Goal: Task Accomplishment & Management: Complete application form

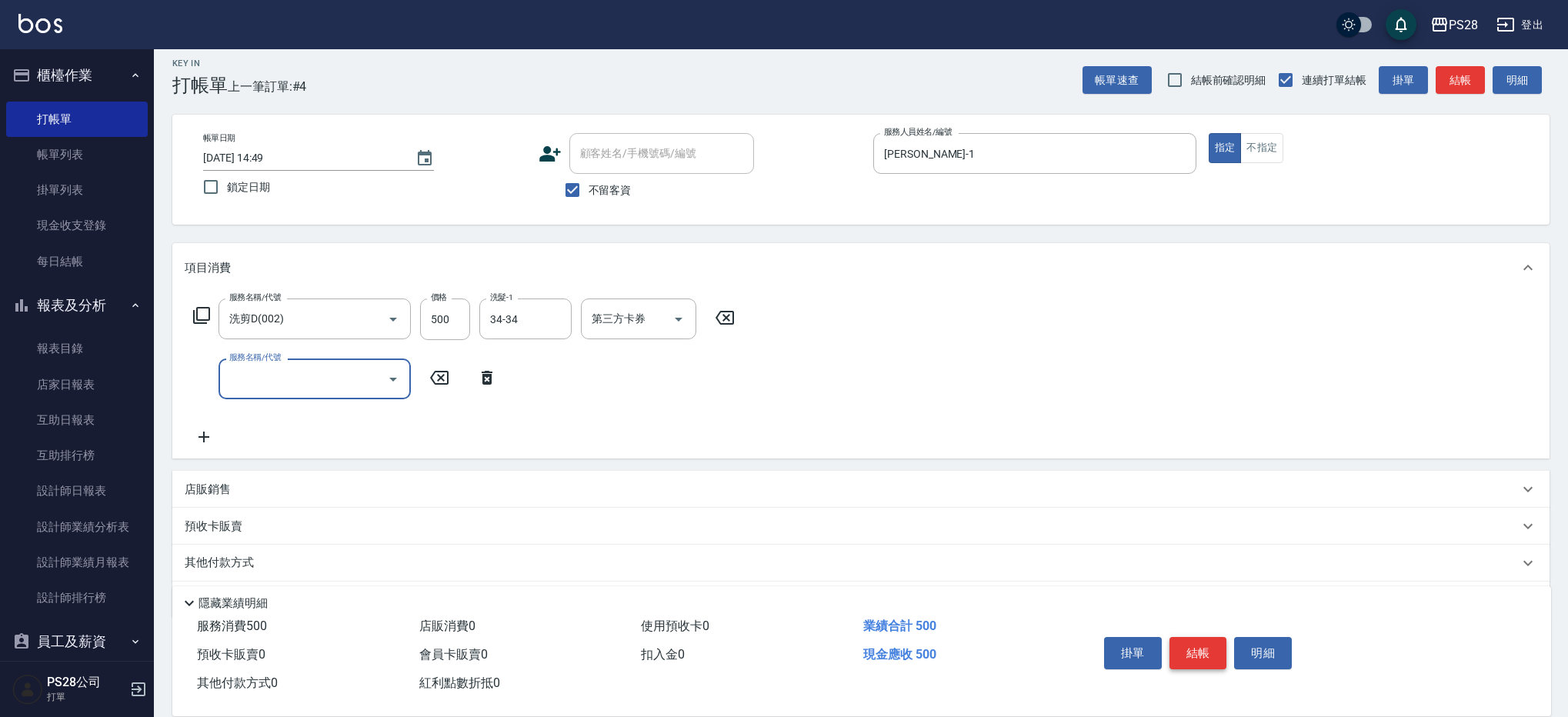
click at [1202, 646] on button "結帳" at bounding box center [1198, 653] width 57 height 32
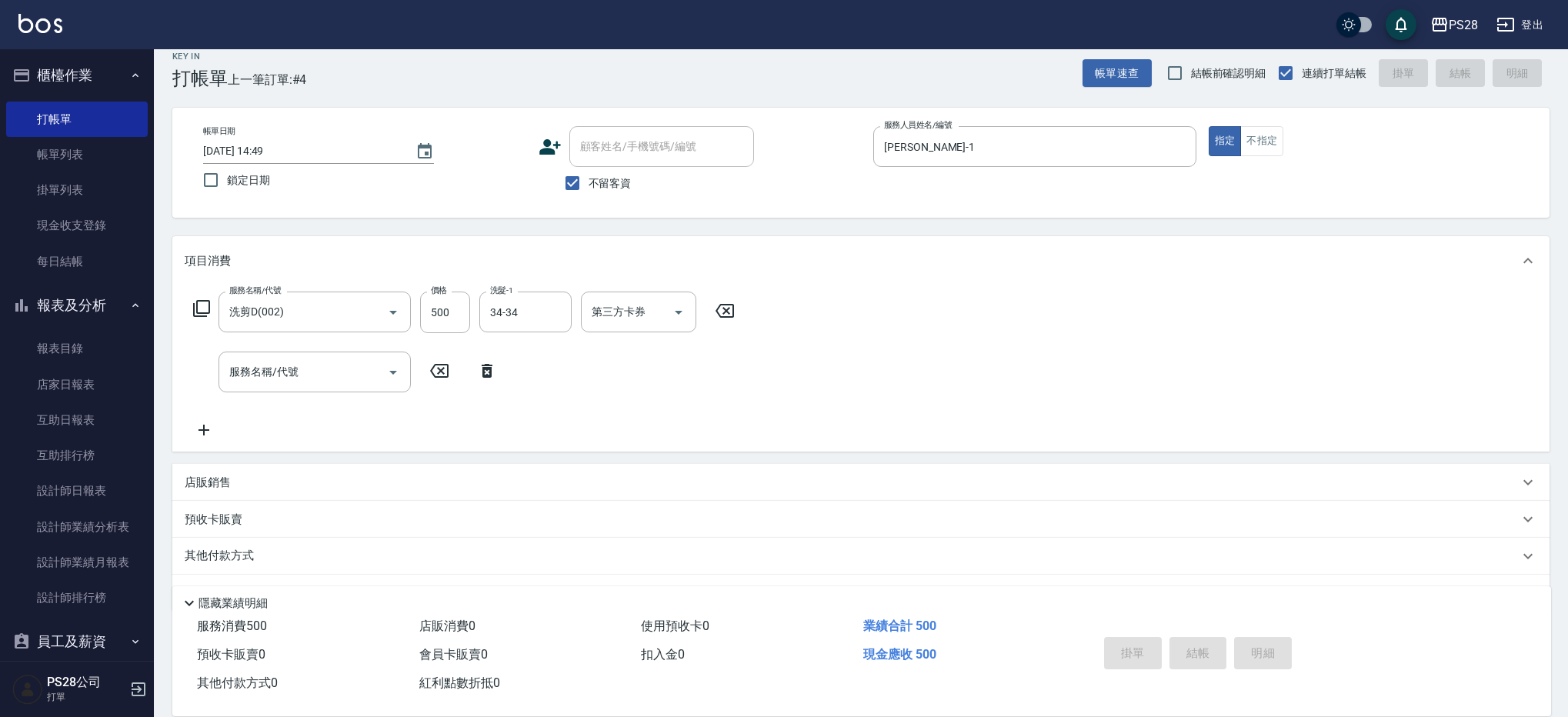
scroll to position [19, 0]
type input "[DATE] 16:10"
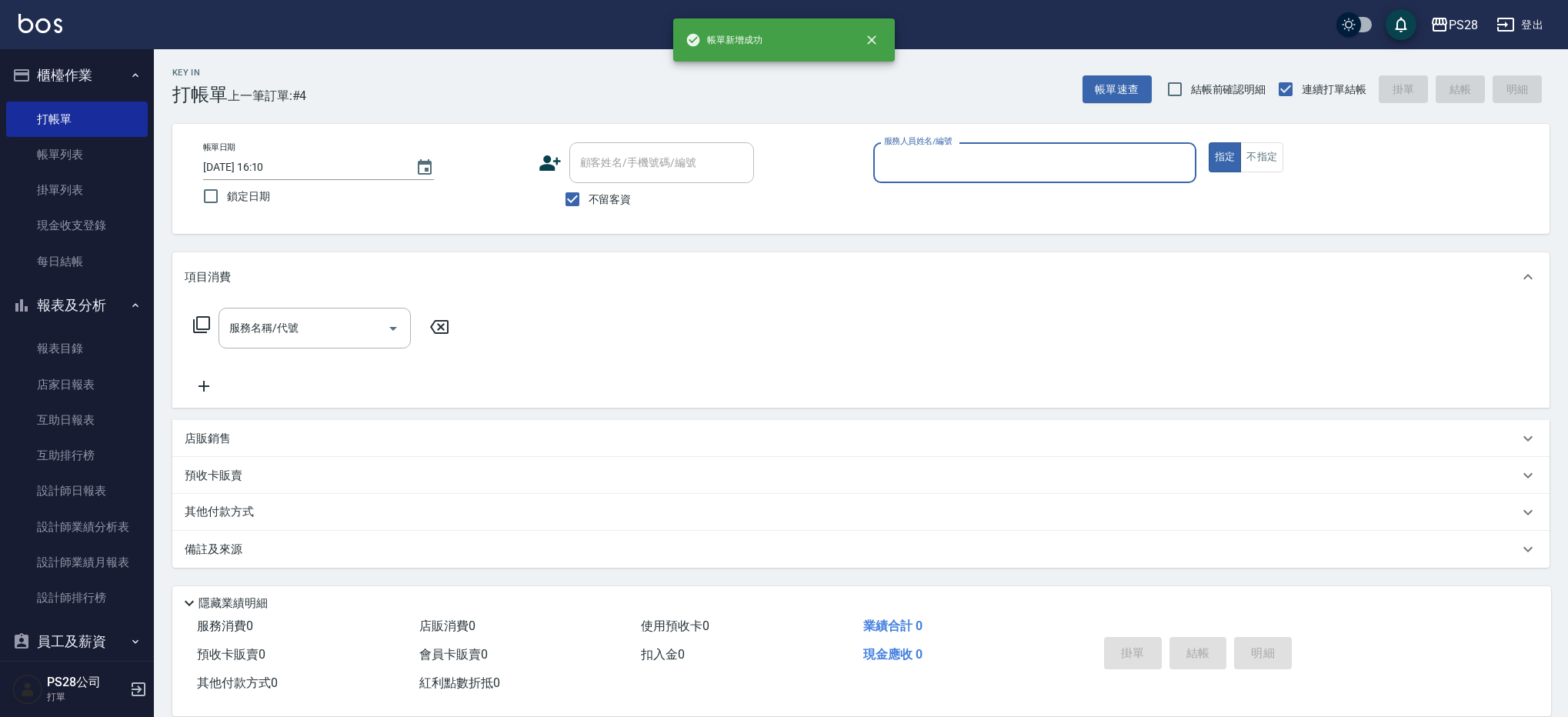
scroll to position [0, 0]
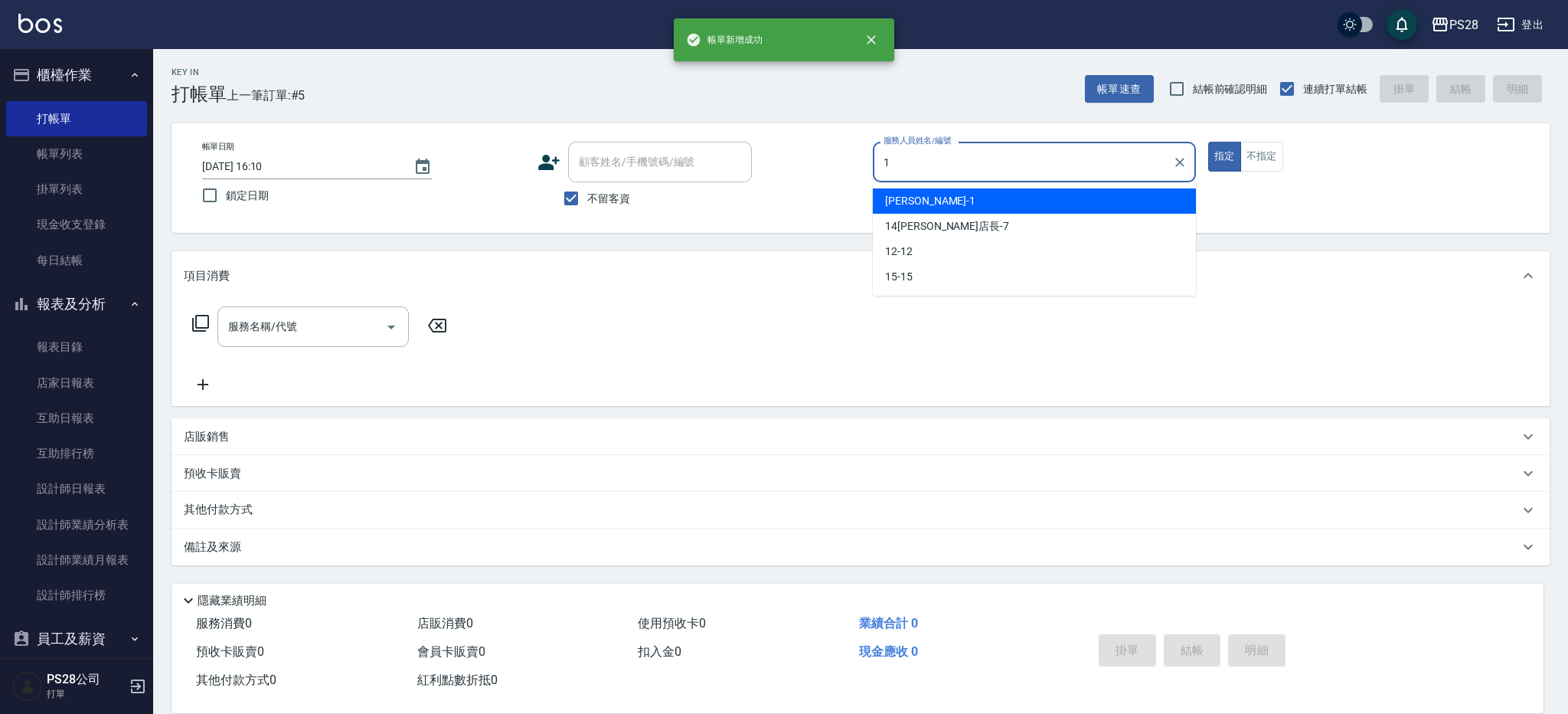
type input "[PERSON_NAME]-1"
type button "true"
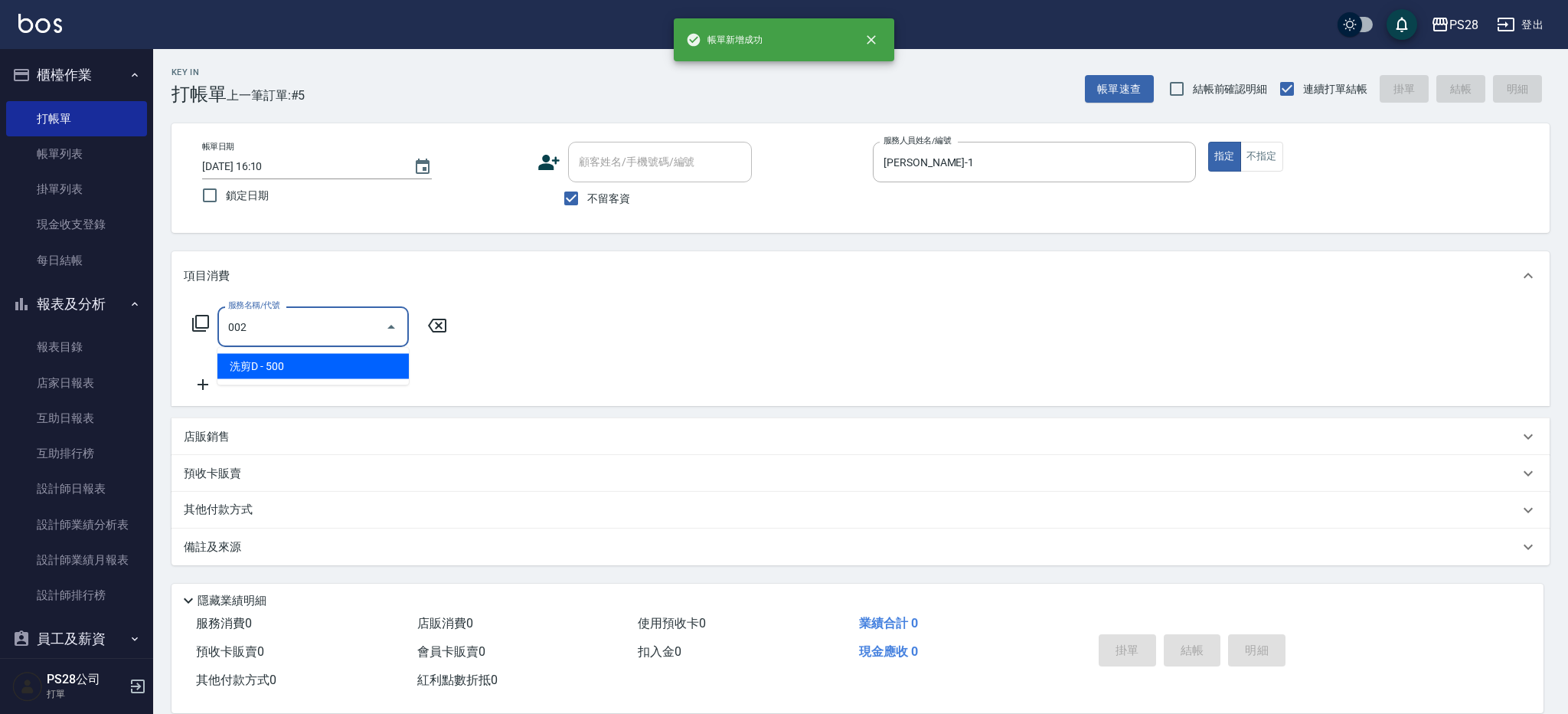
type input "洗剪D(002)"
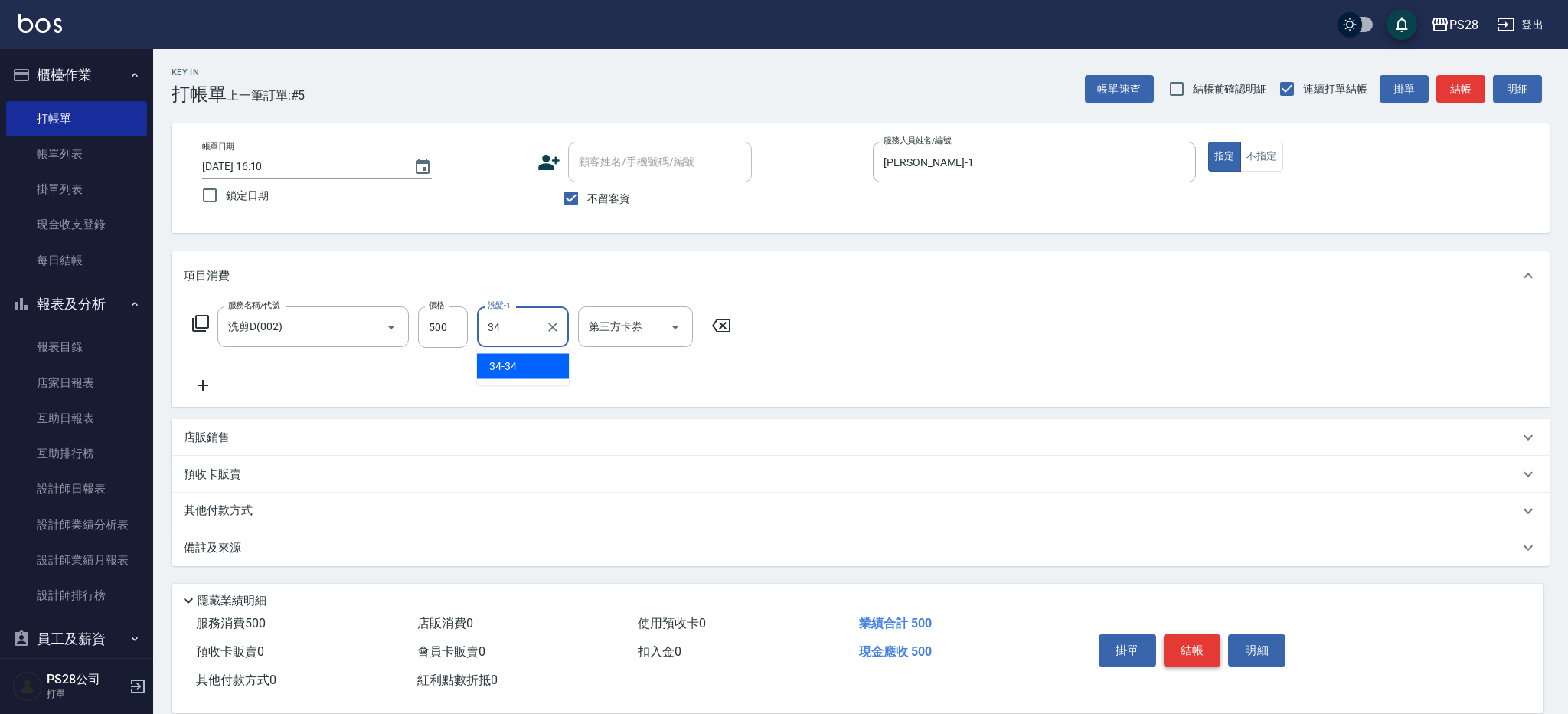
type input "34-34"
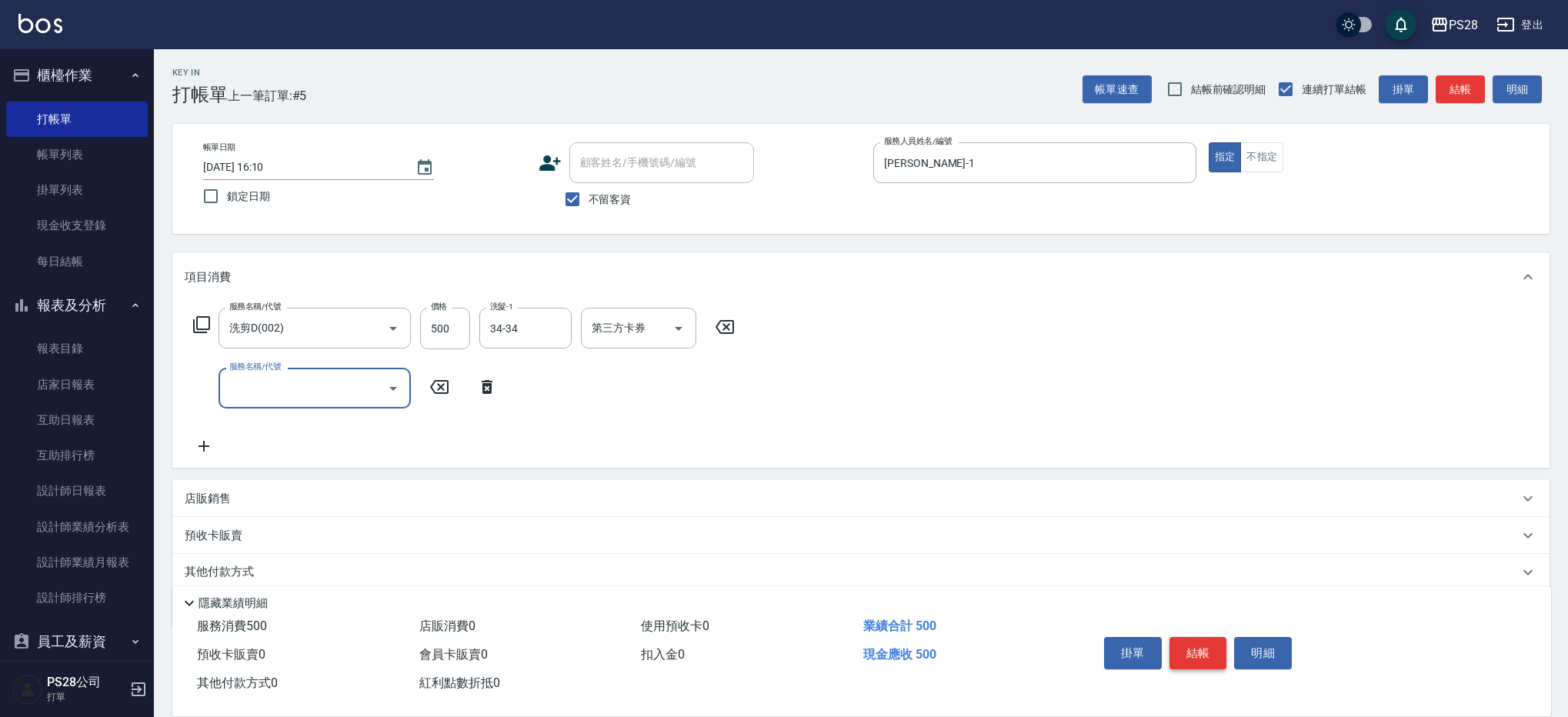
drag, startPoint x: 1206, startPoint y: 630, endPoint x: 1207, endPoint y: 641, distance: 11.0
click at [1207, 631] on div "掛單 結帳 明細" at bounding box center [1199, 655] width 201 height 48
click at [1207, 642] on button "結帳" at bounding box center [1198, 653] width 57 height 32
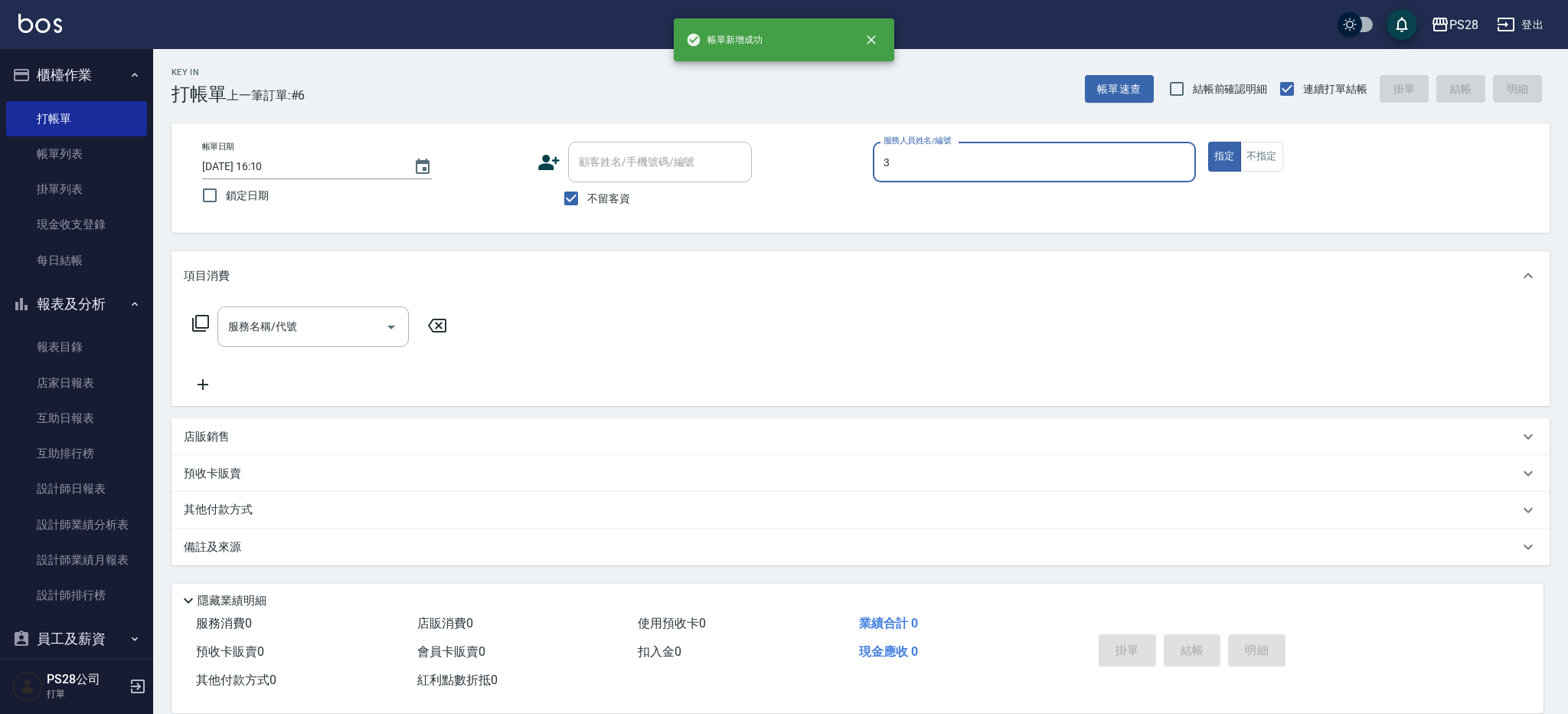
type input "Moris-3"
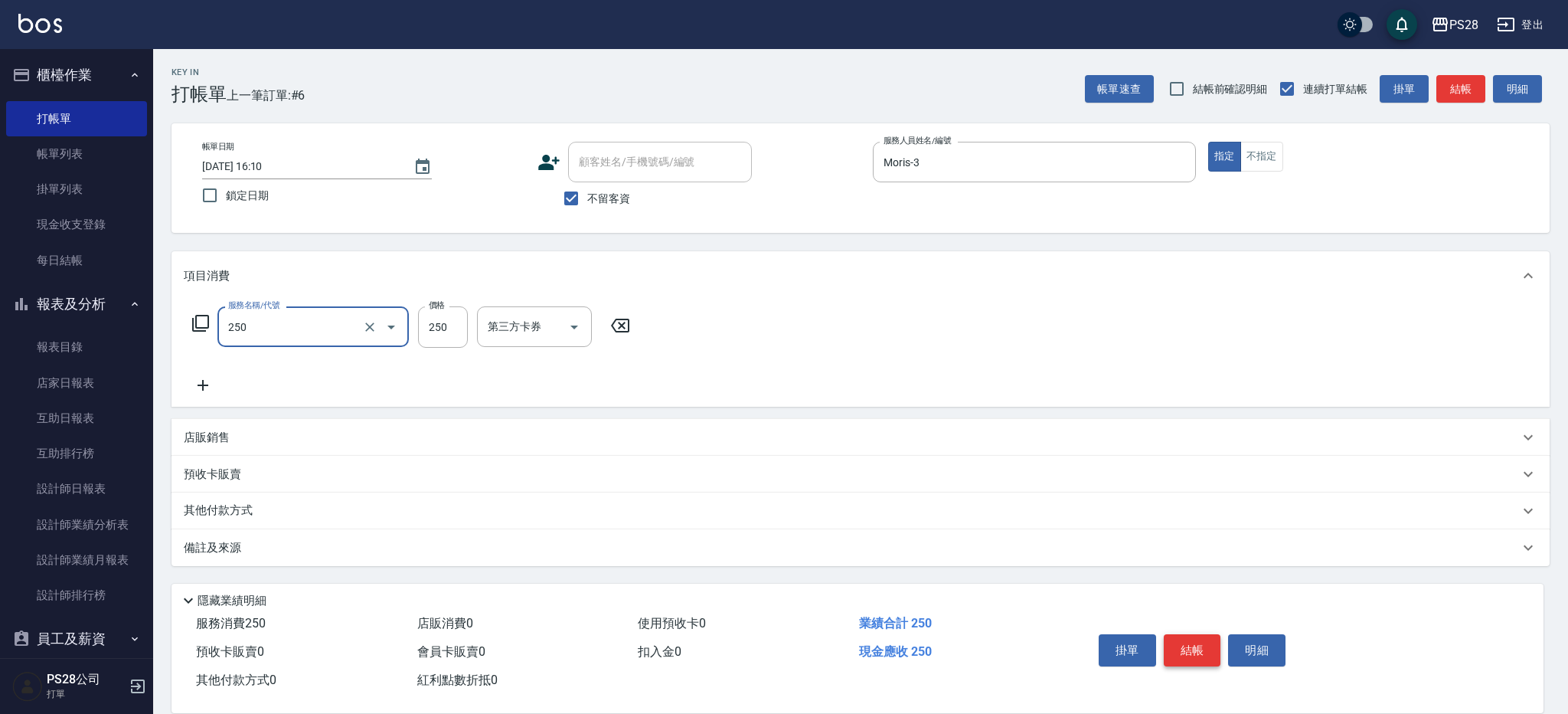
type input "單剪(250)"
type input "400"
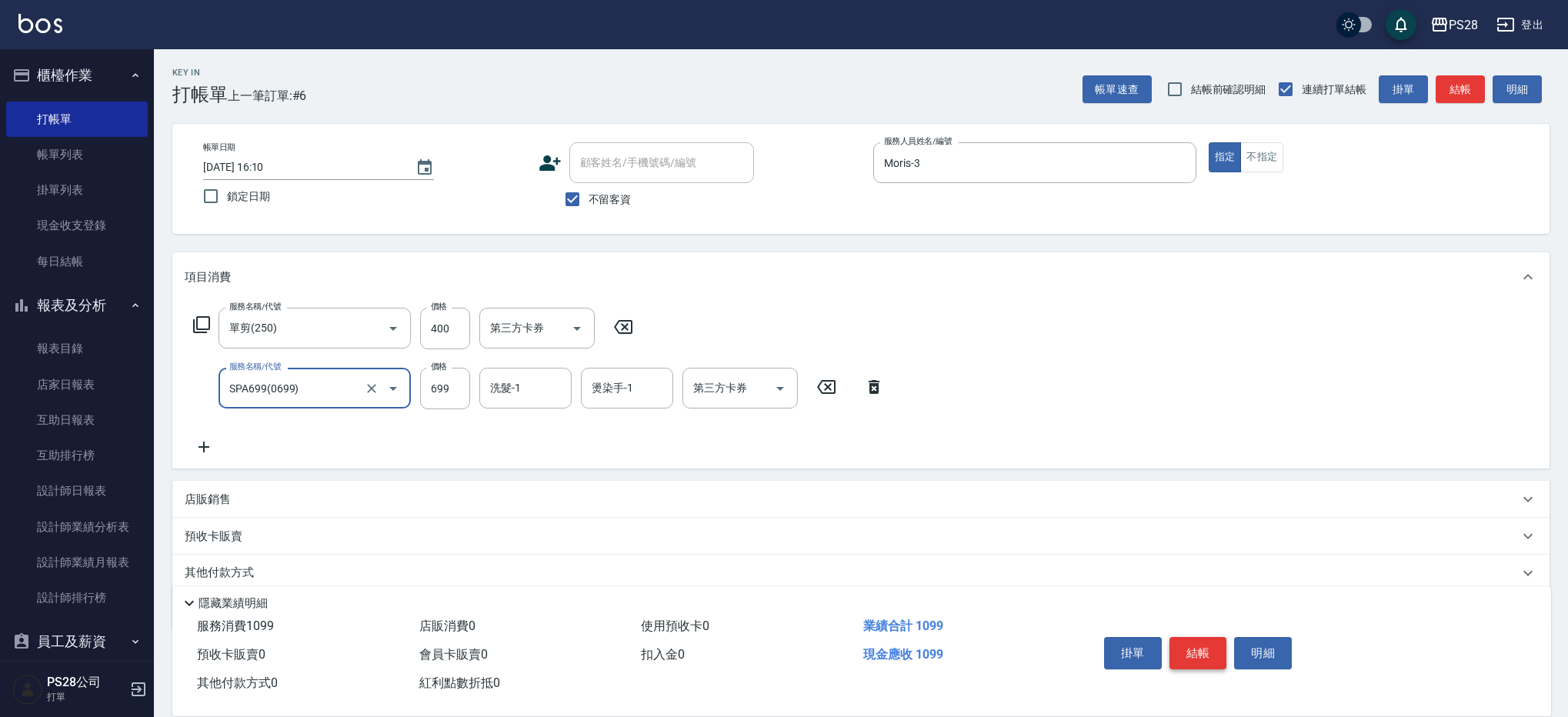
type input "SPA699(0699)"
type input "Moris-3"
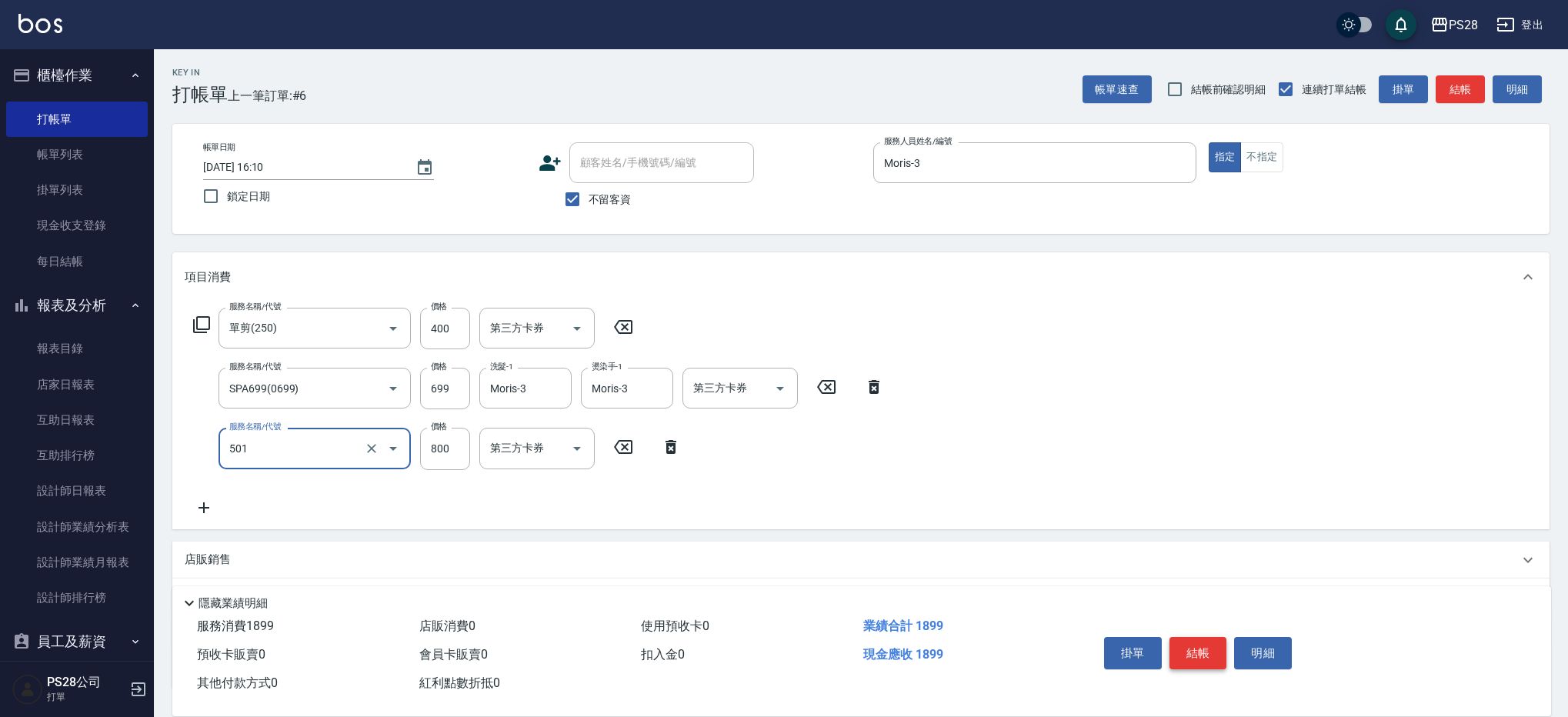
type input "染髮(501)"
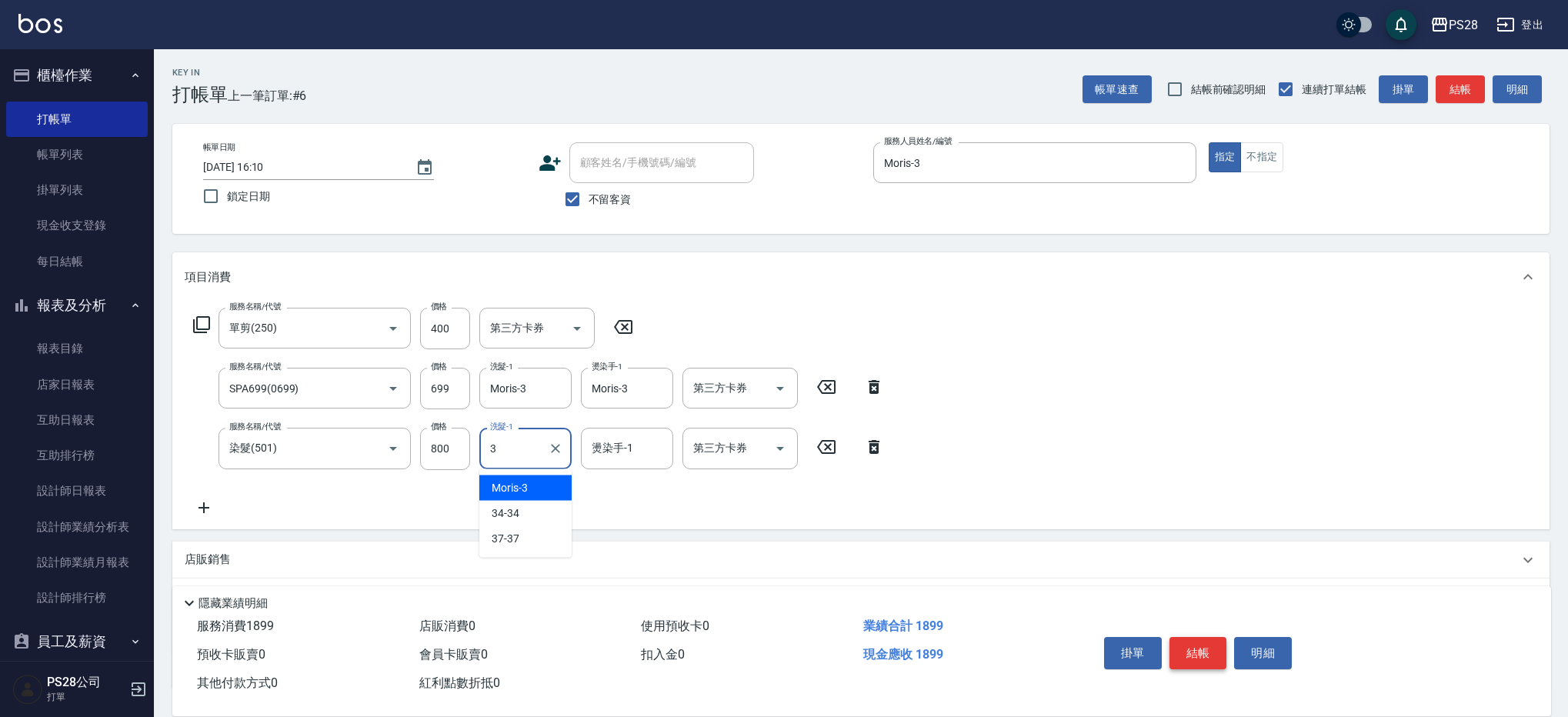
type input "Moris-3"
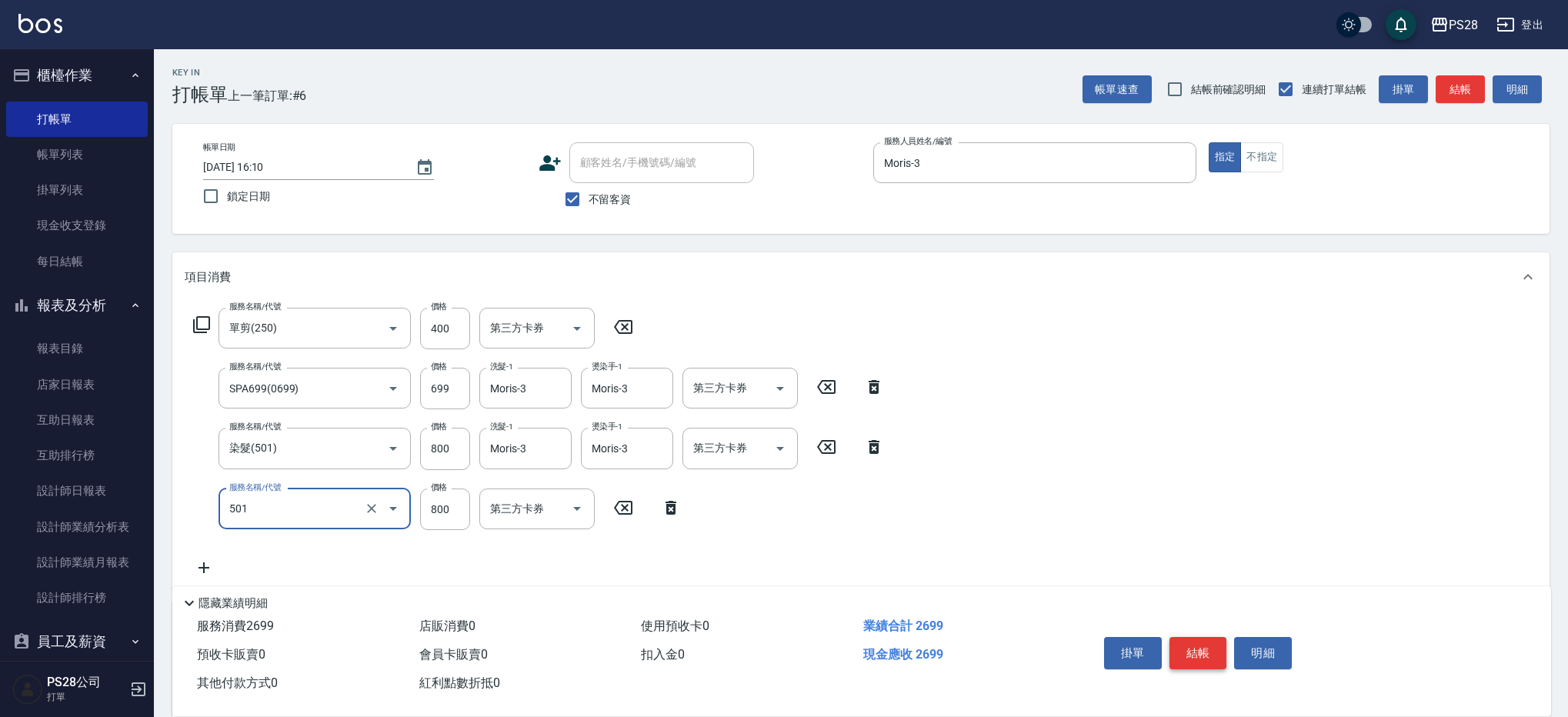
type input "染髮(501)"
type input "Moris-3"
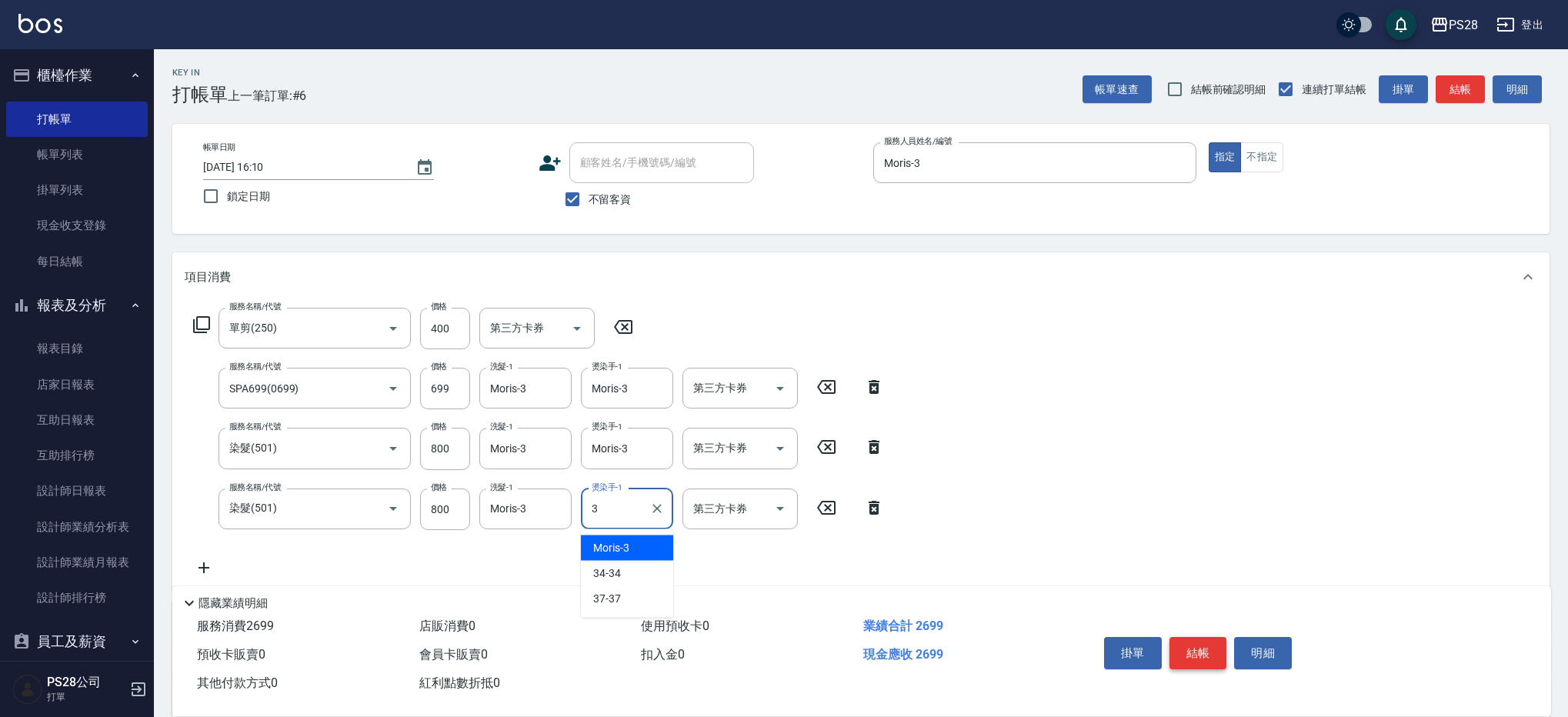
type input "Moris-3"
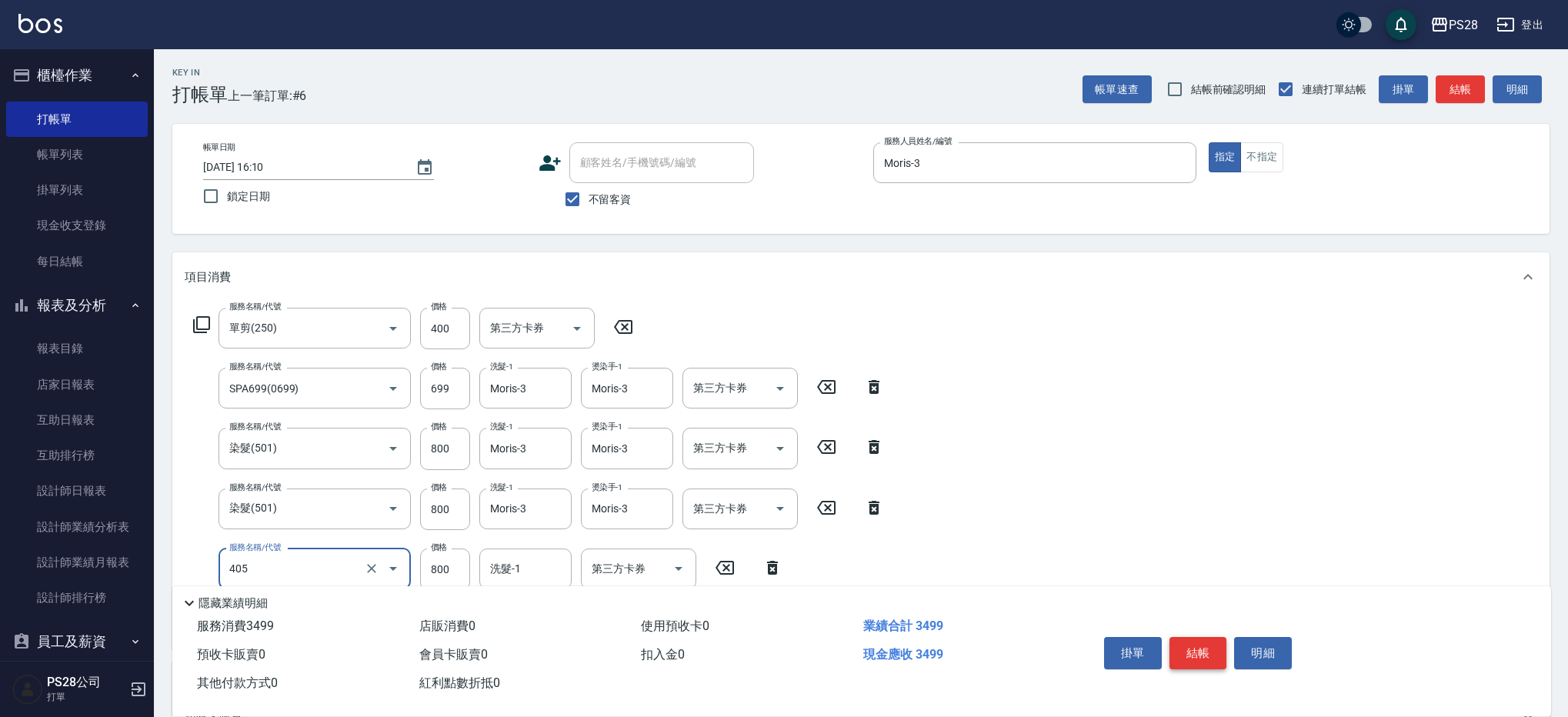
type input "800護髮(405)"
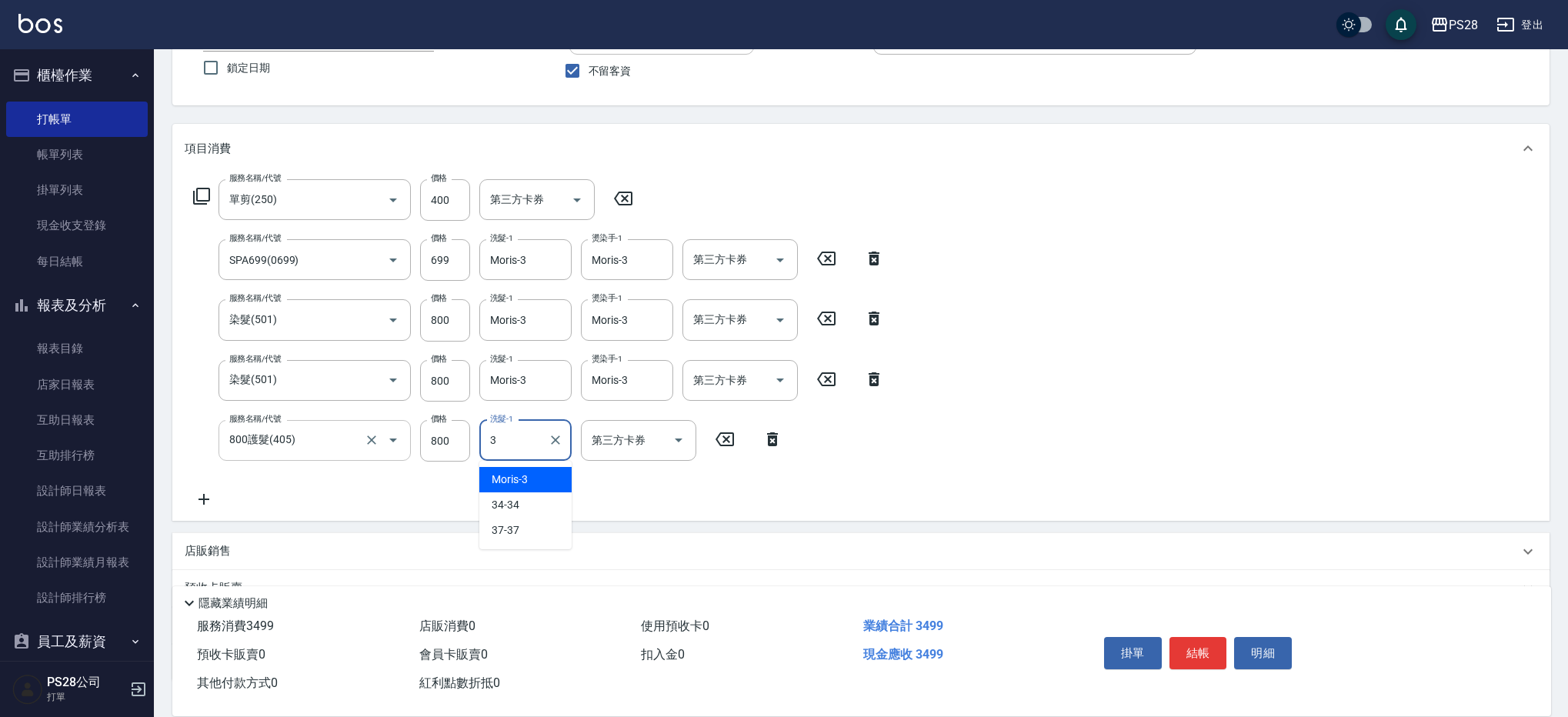
type input "3"
click at [310, 431] on input "800護髮(405)" at bounding box center [292, 439] width 135 height 27
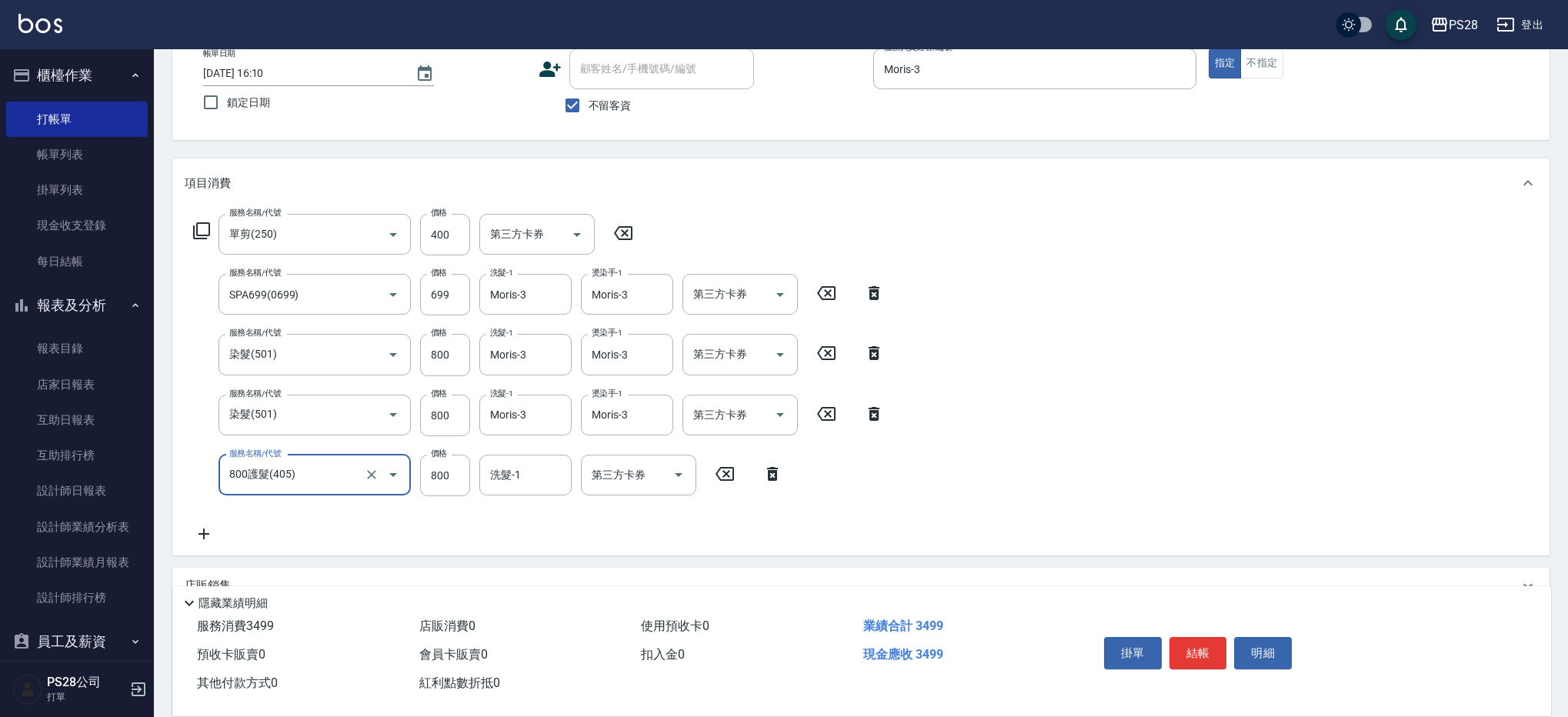
scroll to position [91, 0]
type input "0"
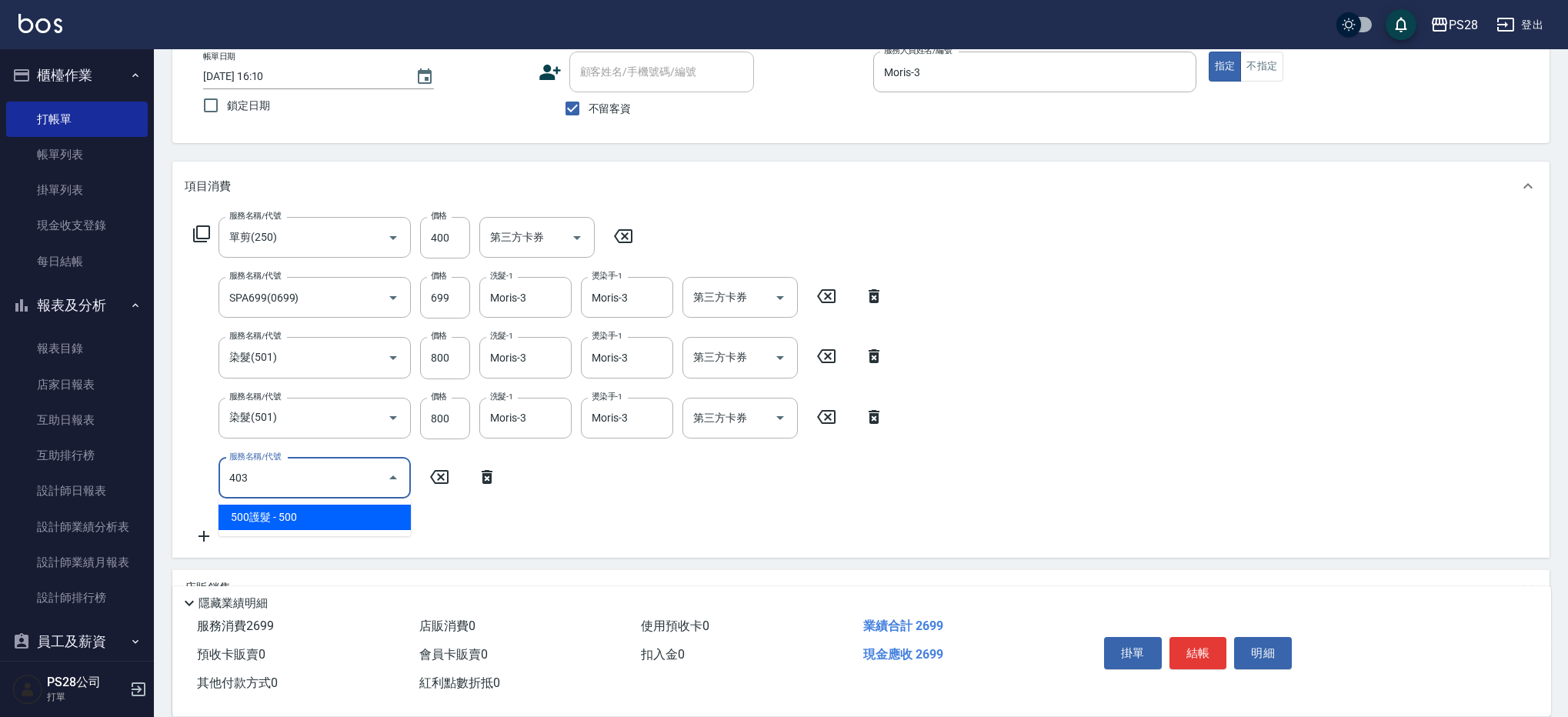
type input "500護髮(403)"
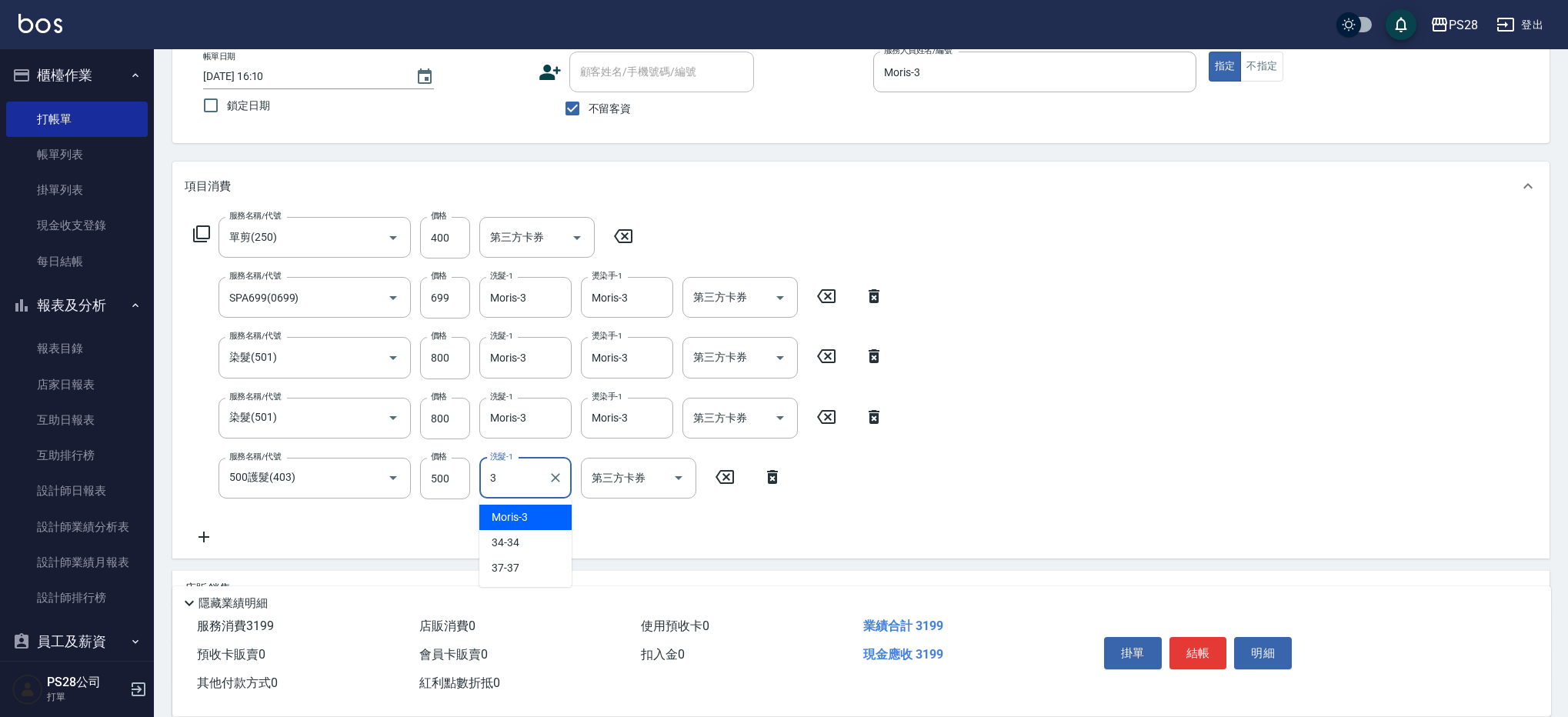
type input "Moris-3"
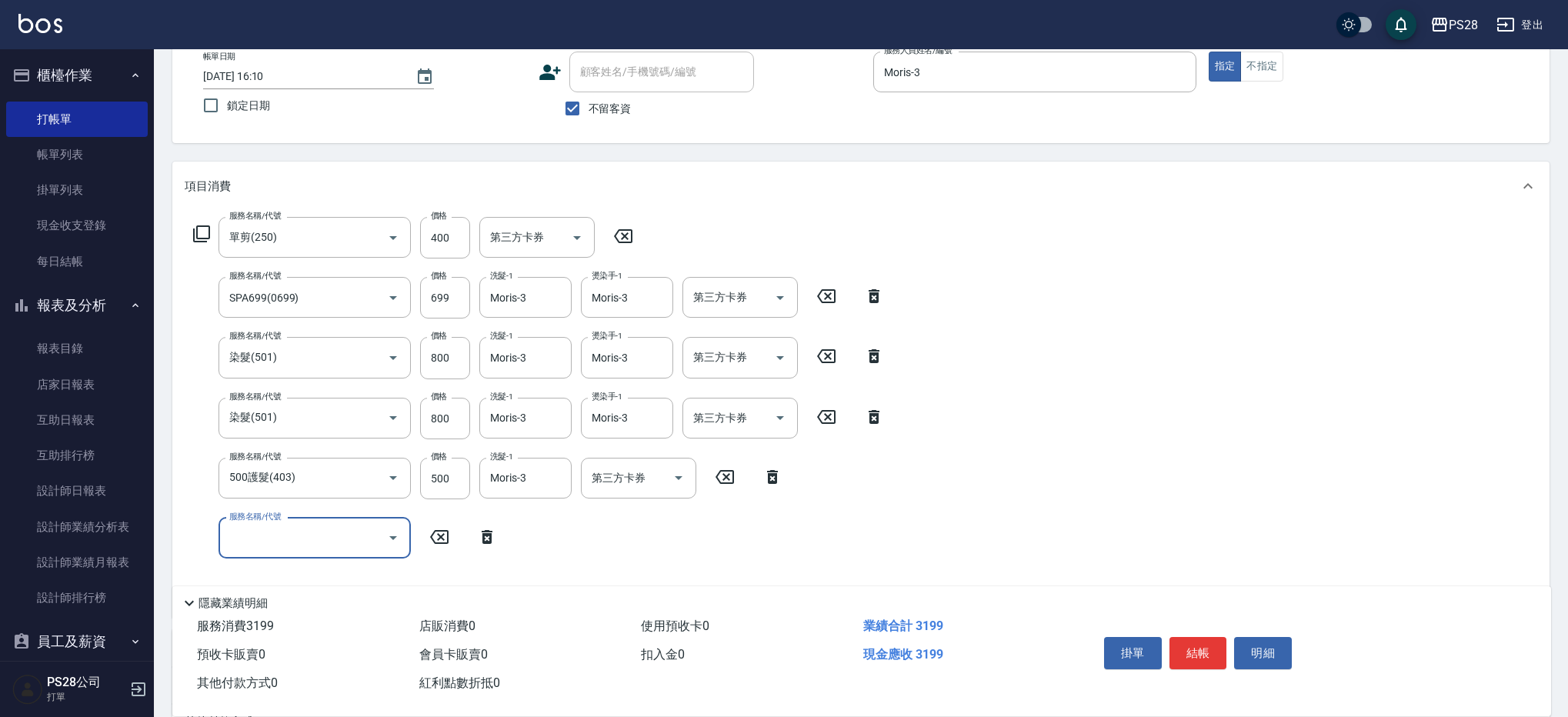
scroll to position [297, 0]
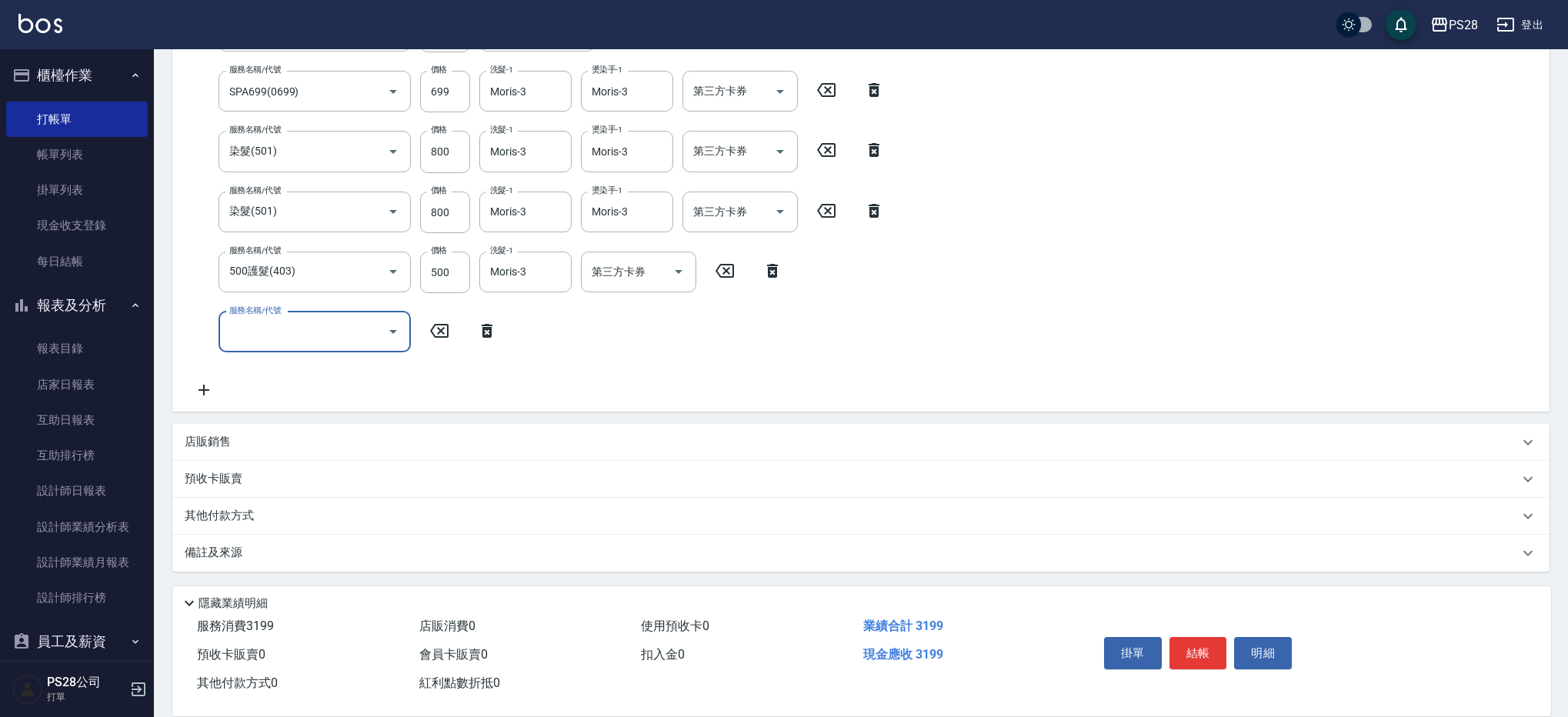
click at [212, 391] on icon at bounding box center [204, 390] width 39 height 19
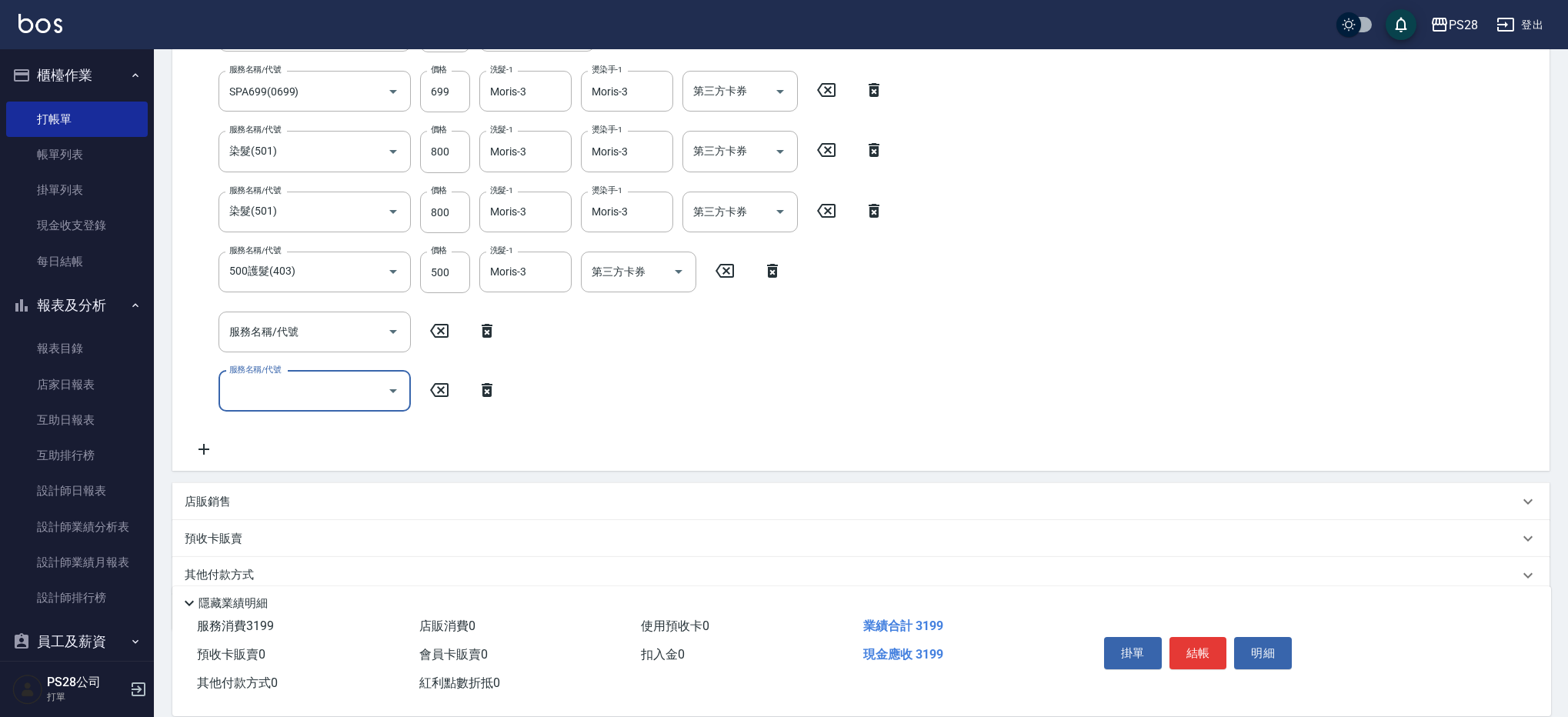
click at [247, 511] on div "店販銷售" at bounding box center [861, 501] width 1377 height 37
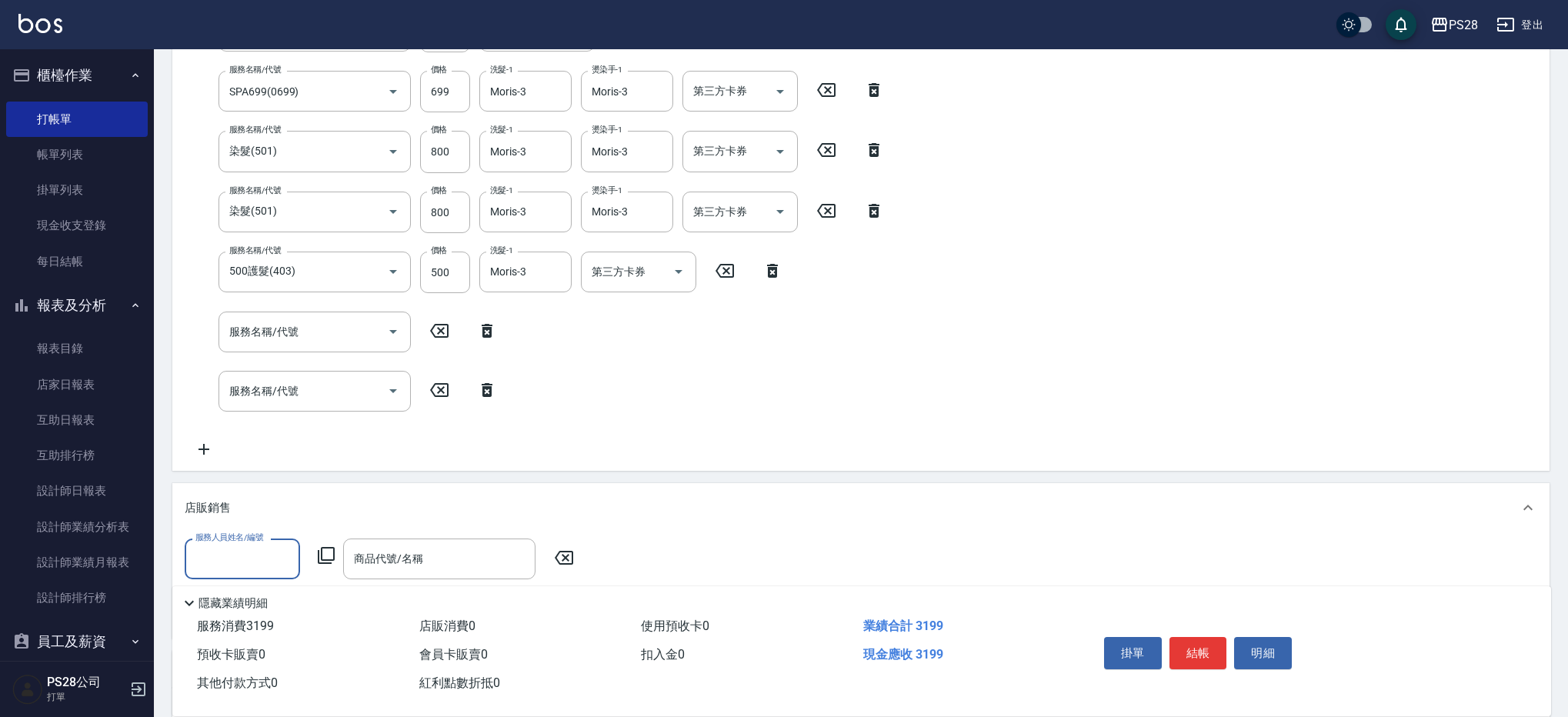
scroll to position [0, 0]
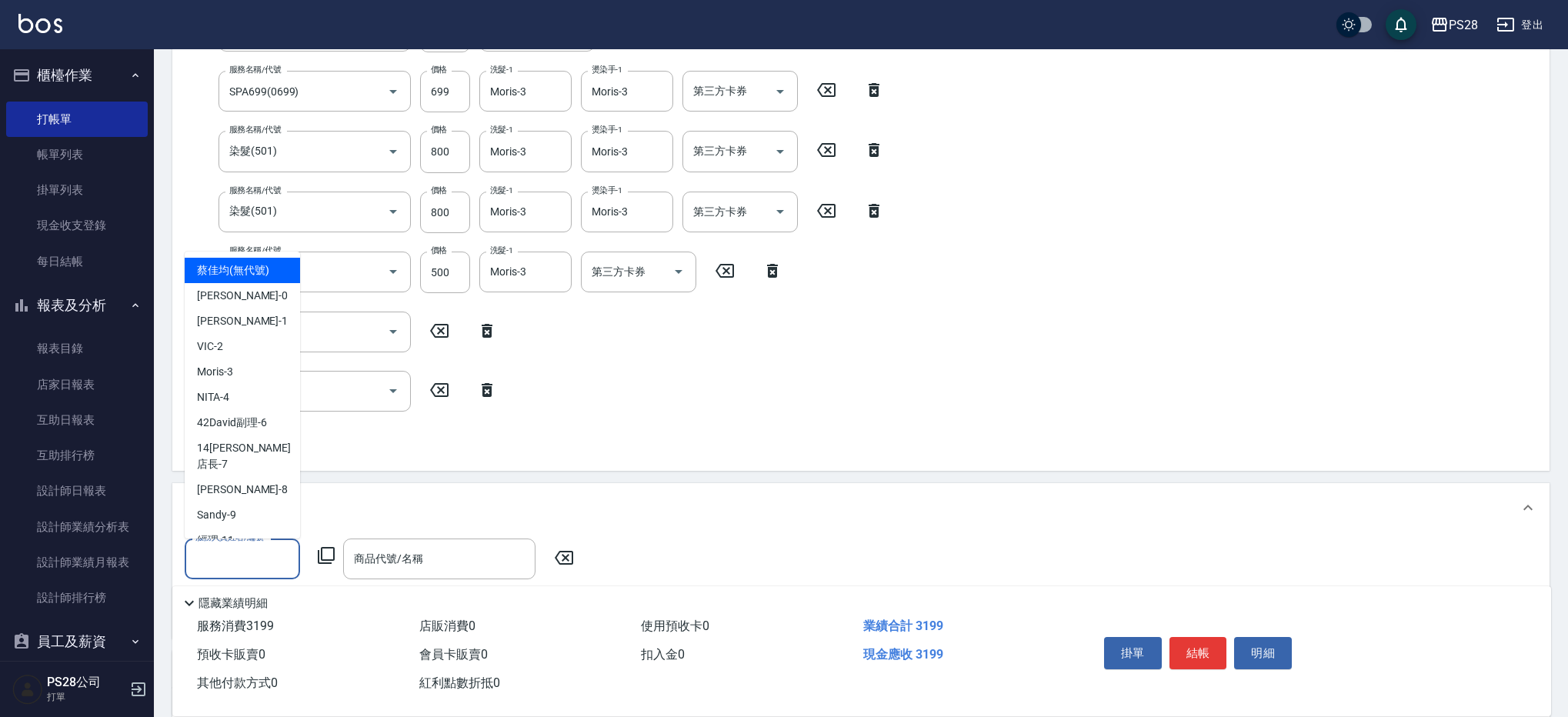
click at [235, 569] on input "服務人員姓名/編號" at bounding box center [242, 558] width 101 height 27
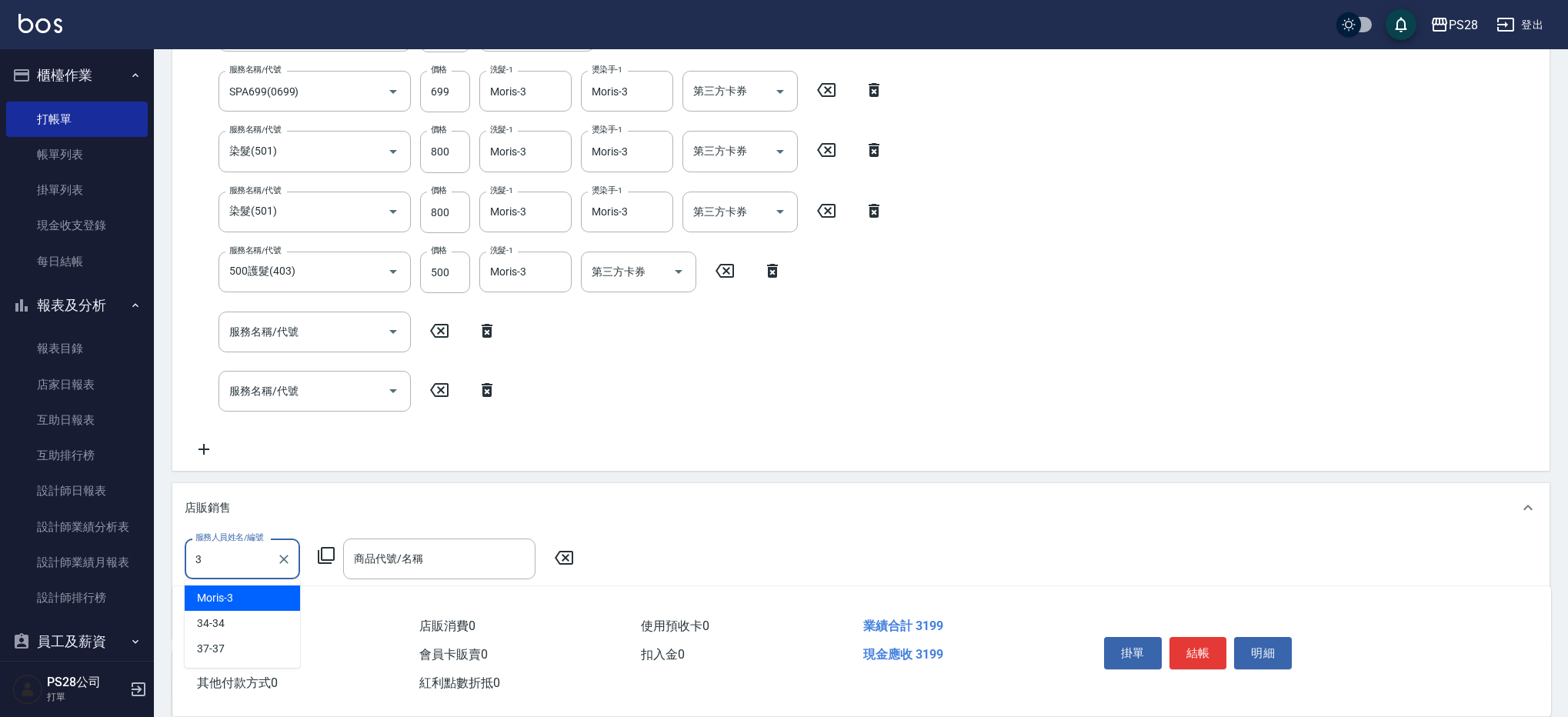
type input "Moris-3"
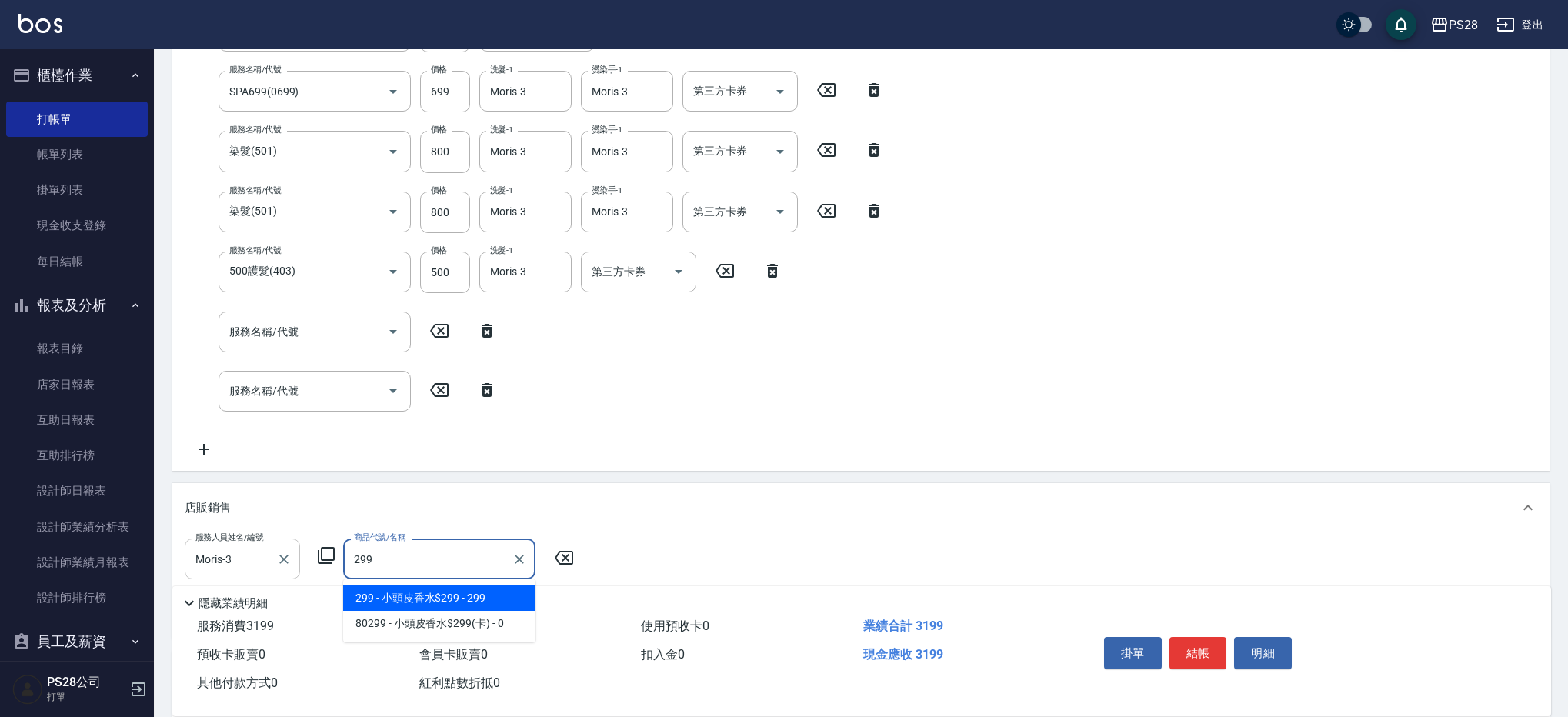
type input "小頭皮香水$299"
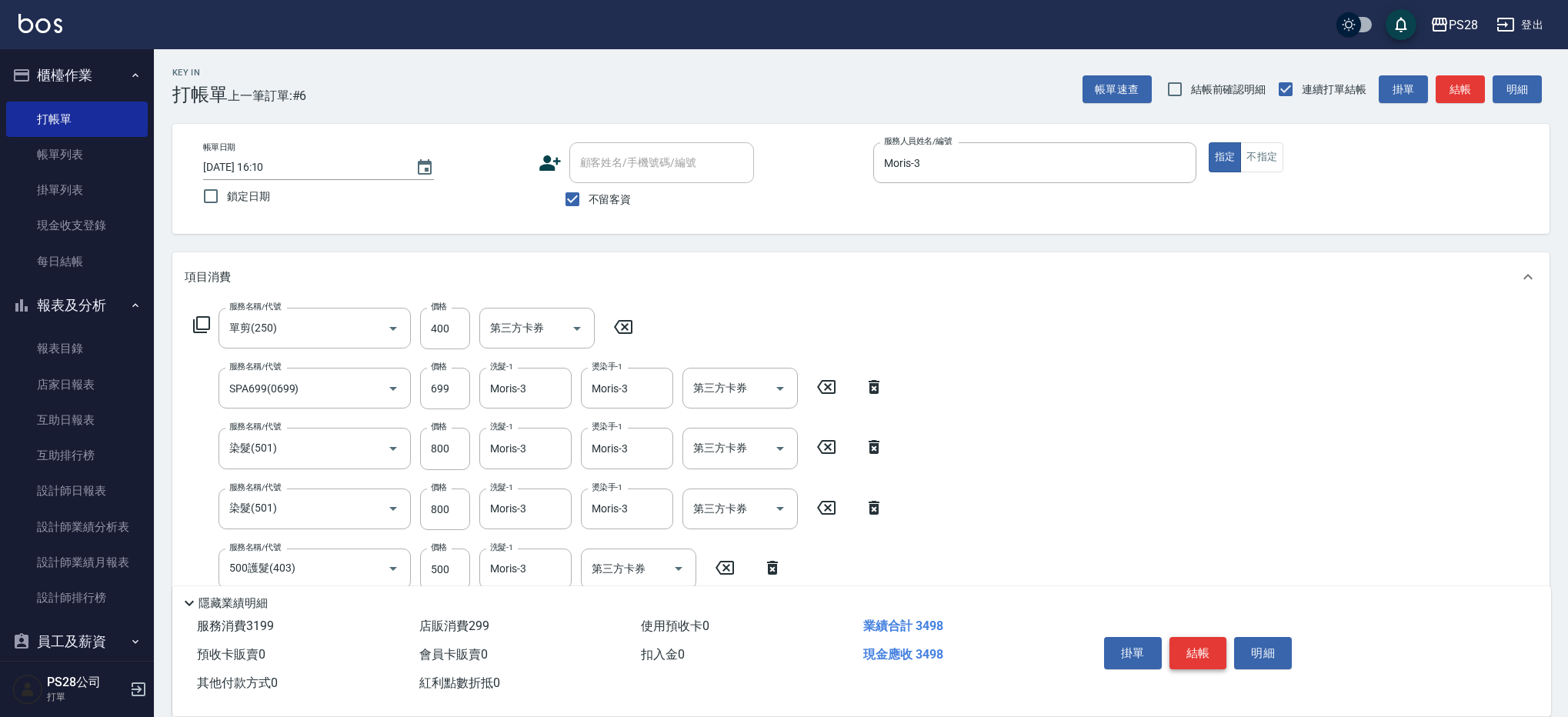
click at [1202, 649] on button "結帳" at bounding box center [1198, 653] width 57 height 32
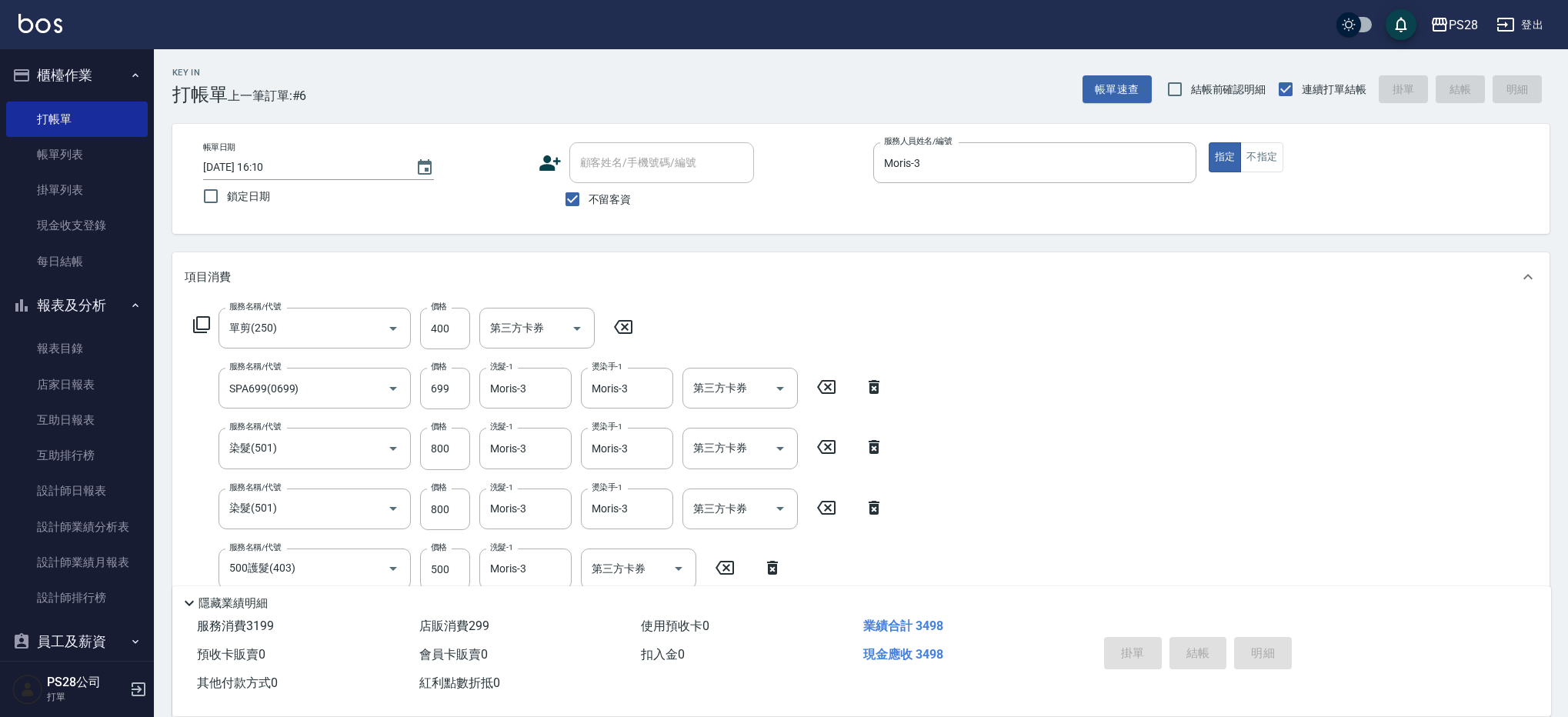
type input "[DATE] 16:11"
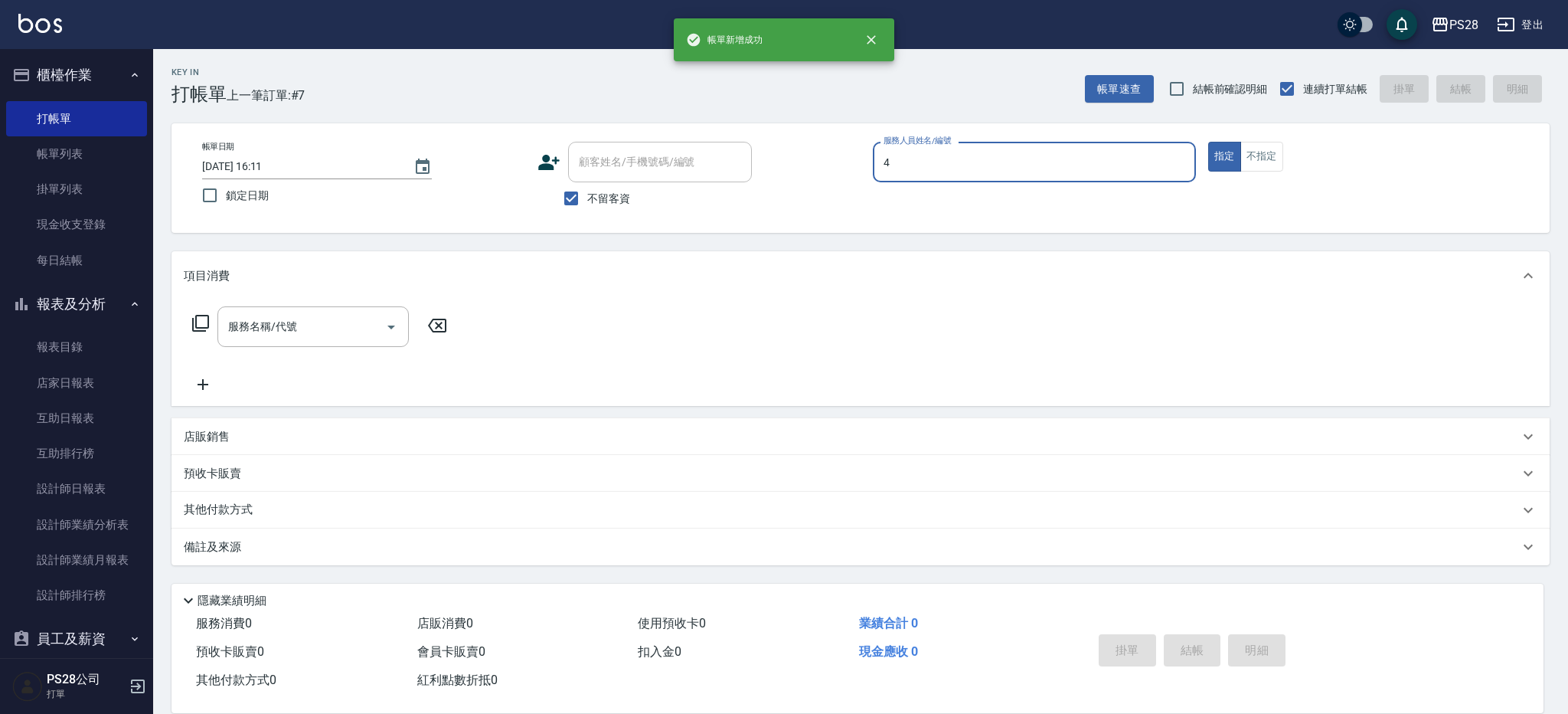
type input "NITA-4"
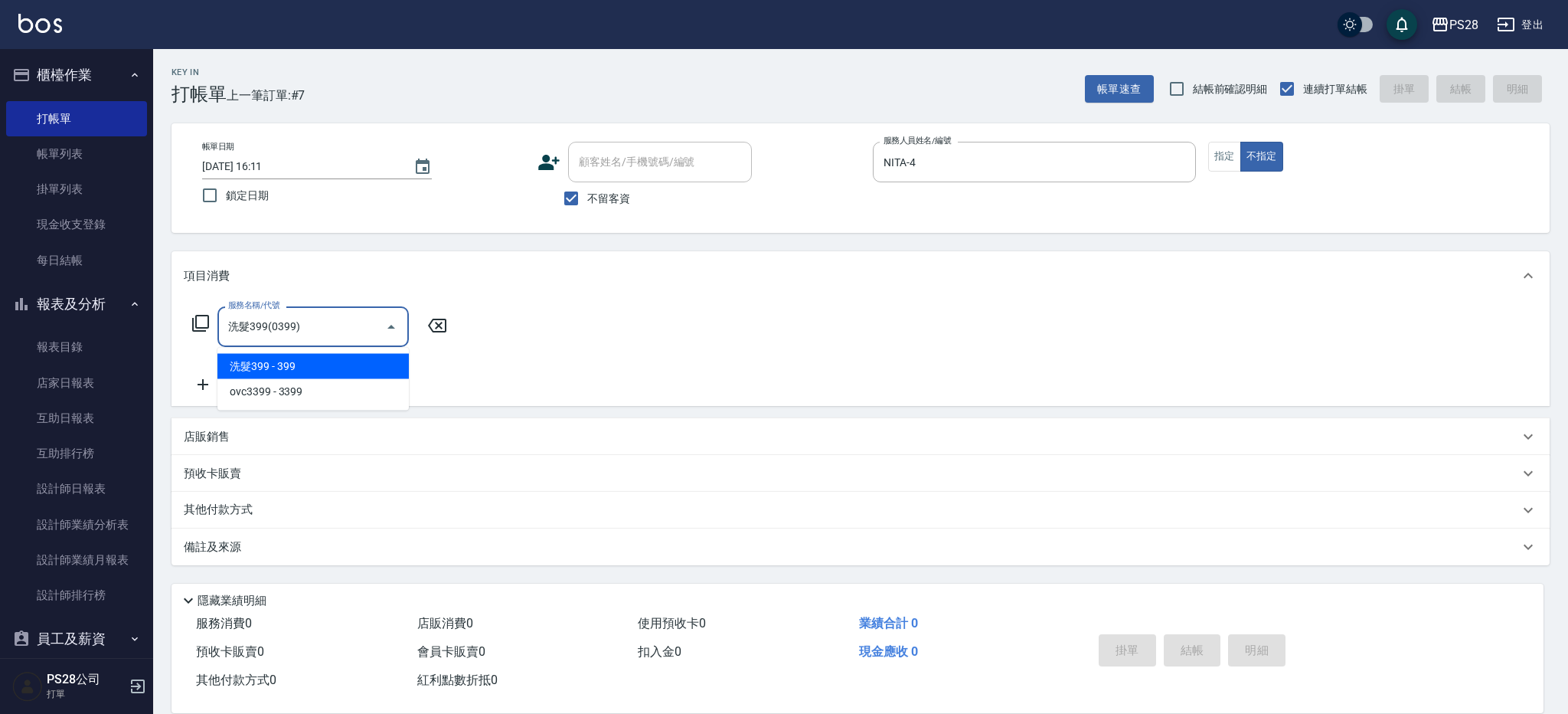
type input "洗髮399(0399)"
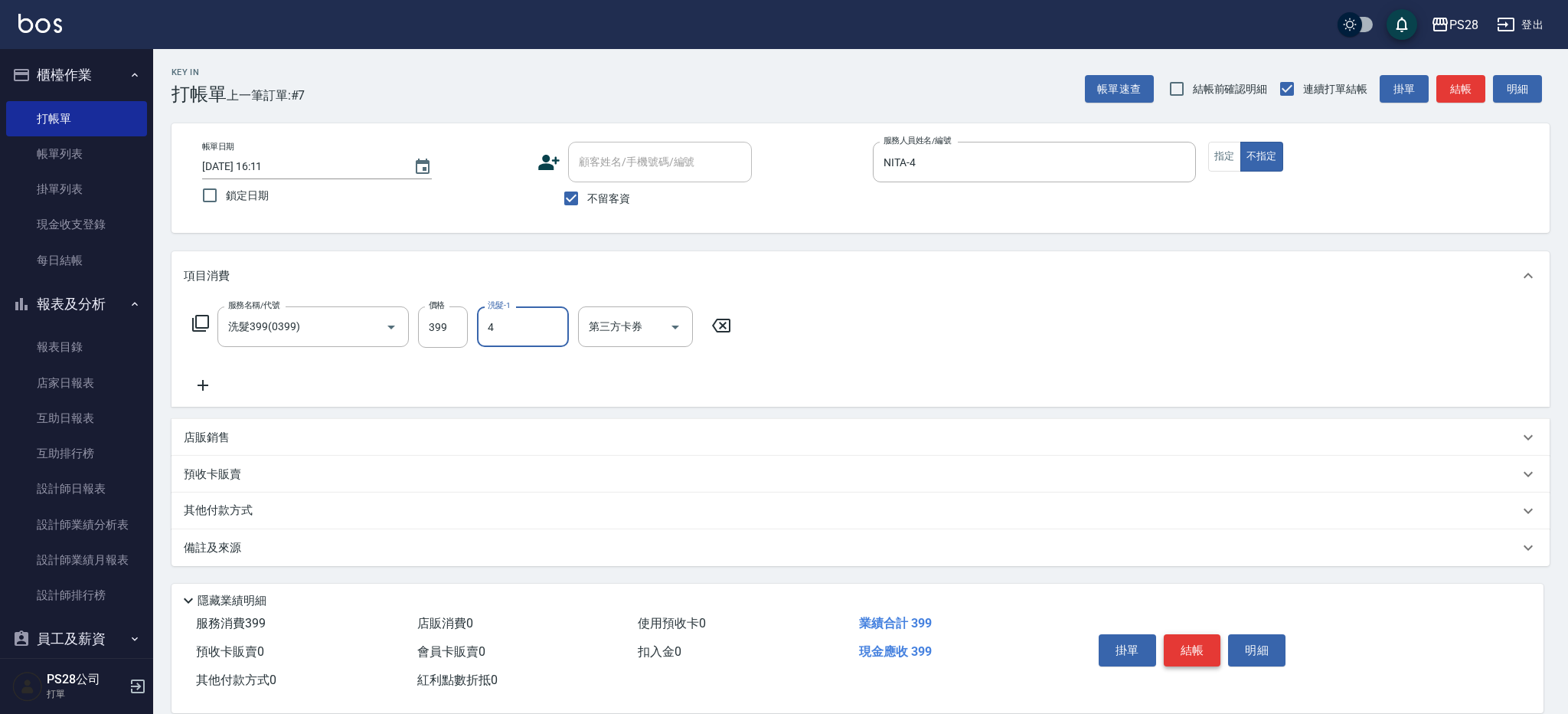
type input "NITA-4"
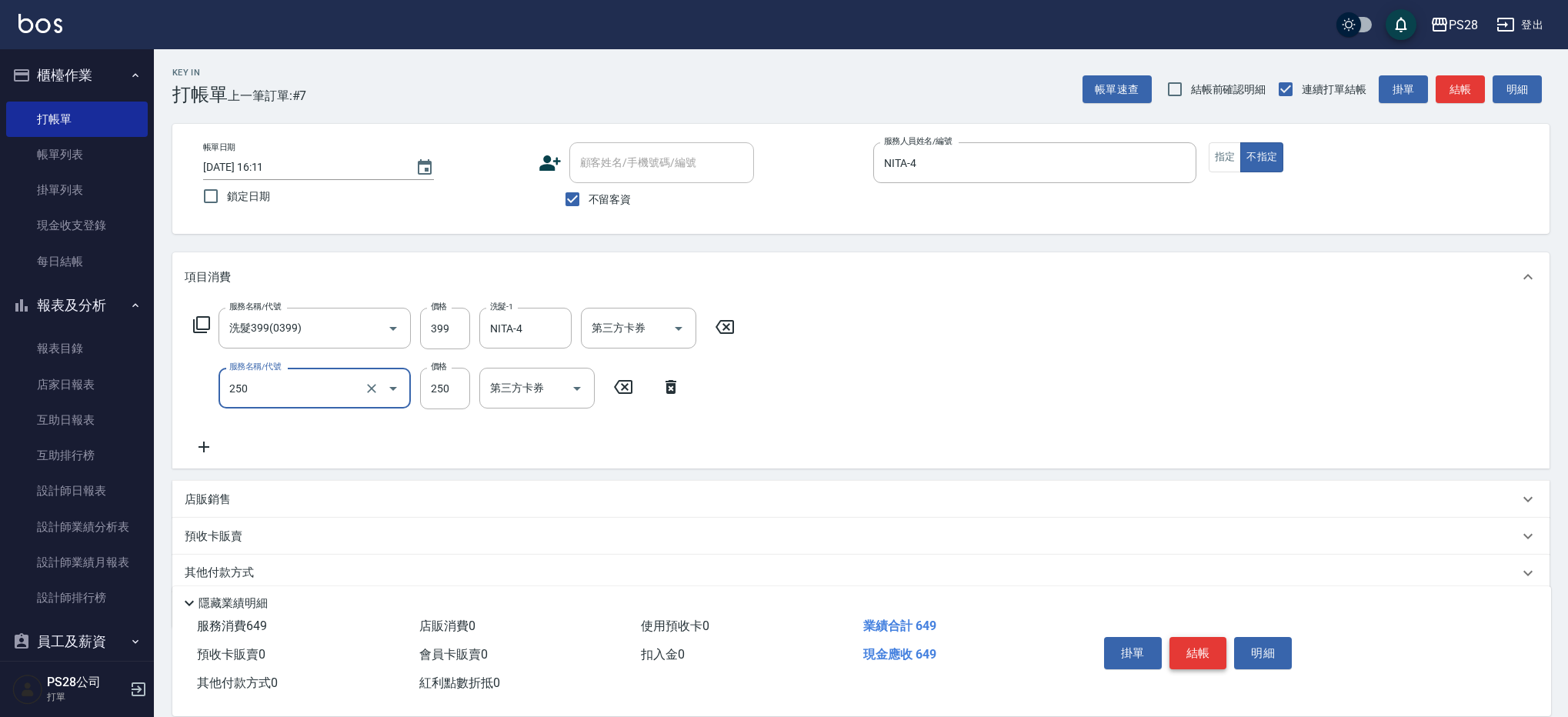
type input "單剪(250)"
type input "149"
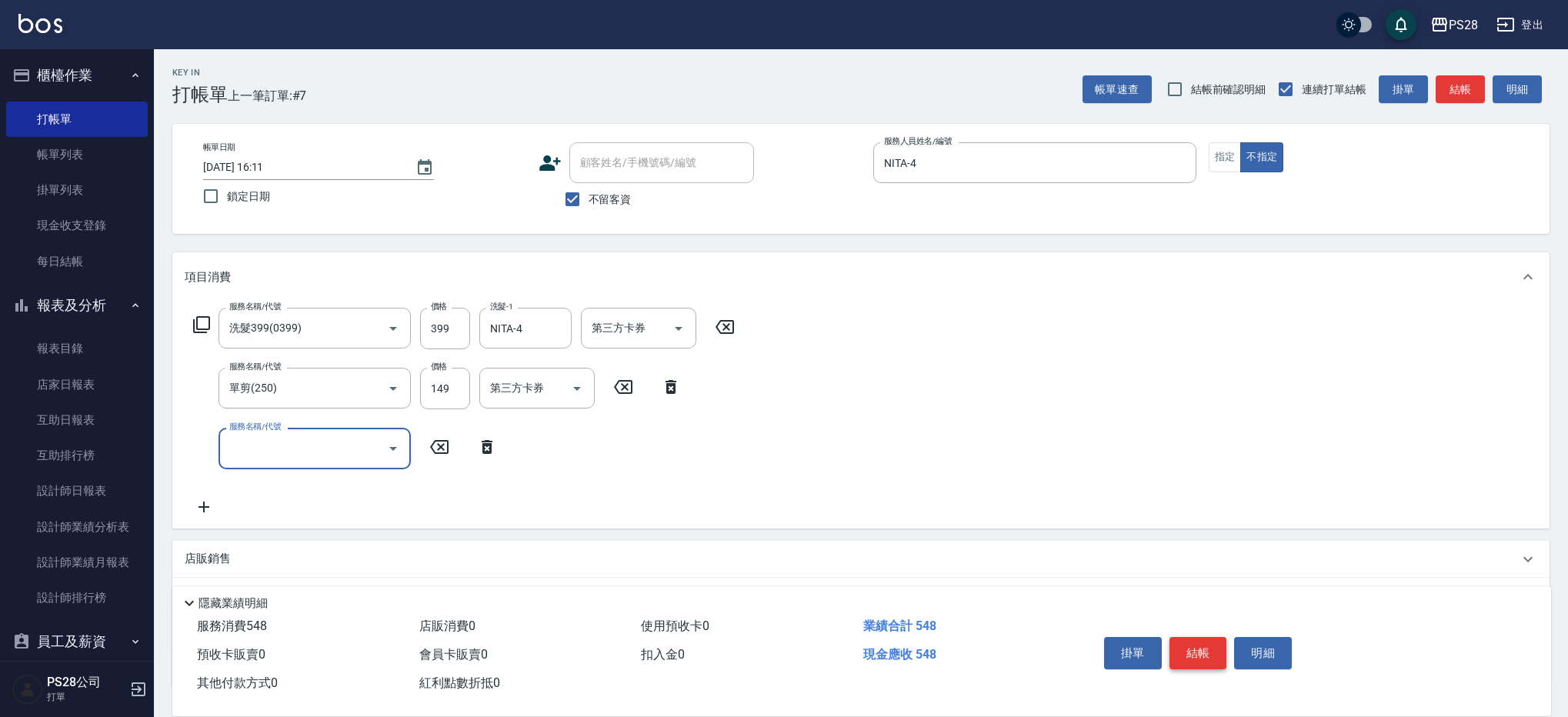
click at [1189, 656] on button "結帳" at bounding box center [1198, 653] width 57 height 32
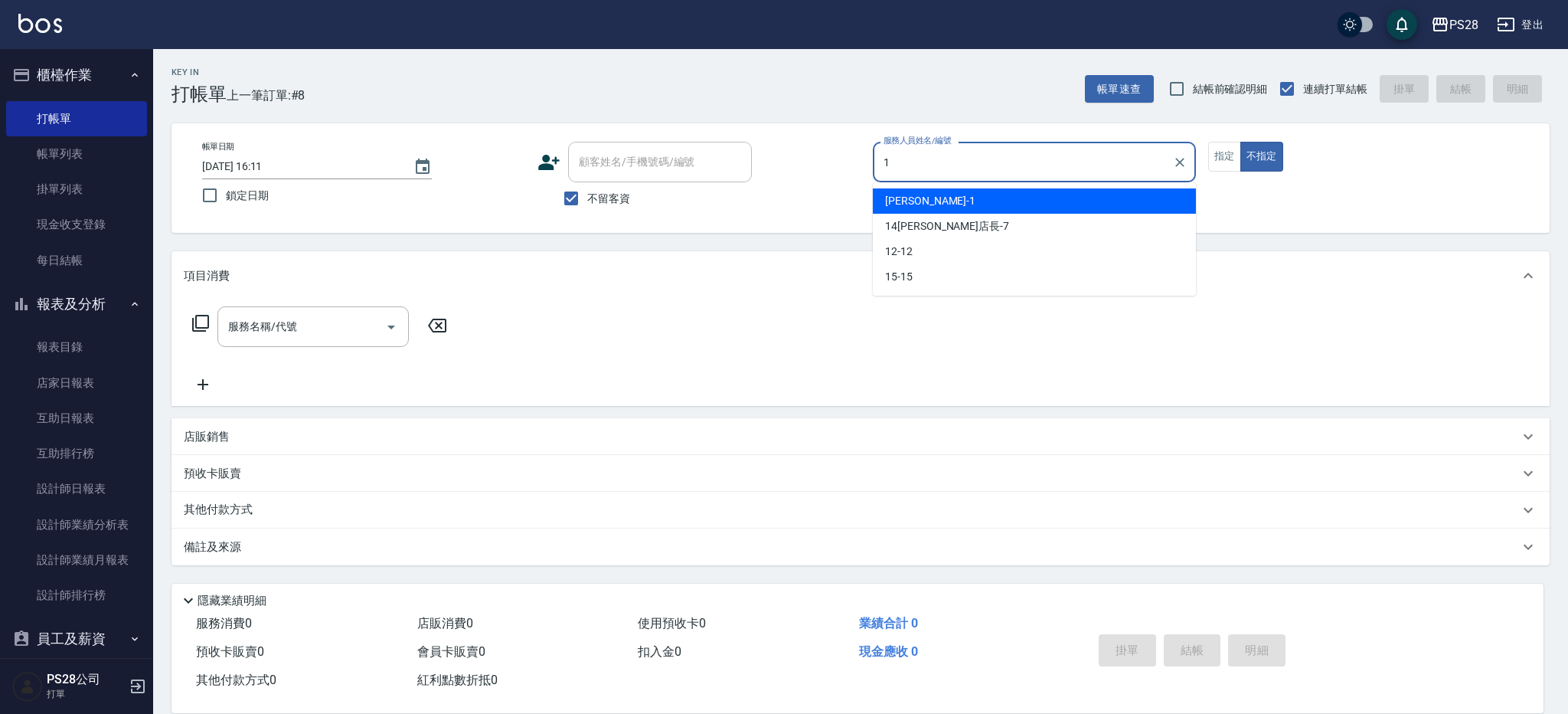
type input "[PERSON_NAME]-1"
type button "false"
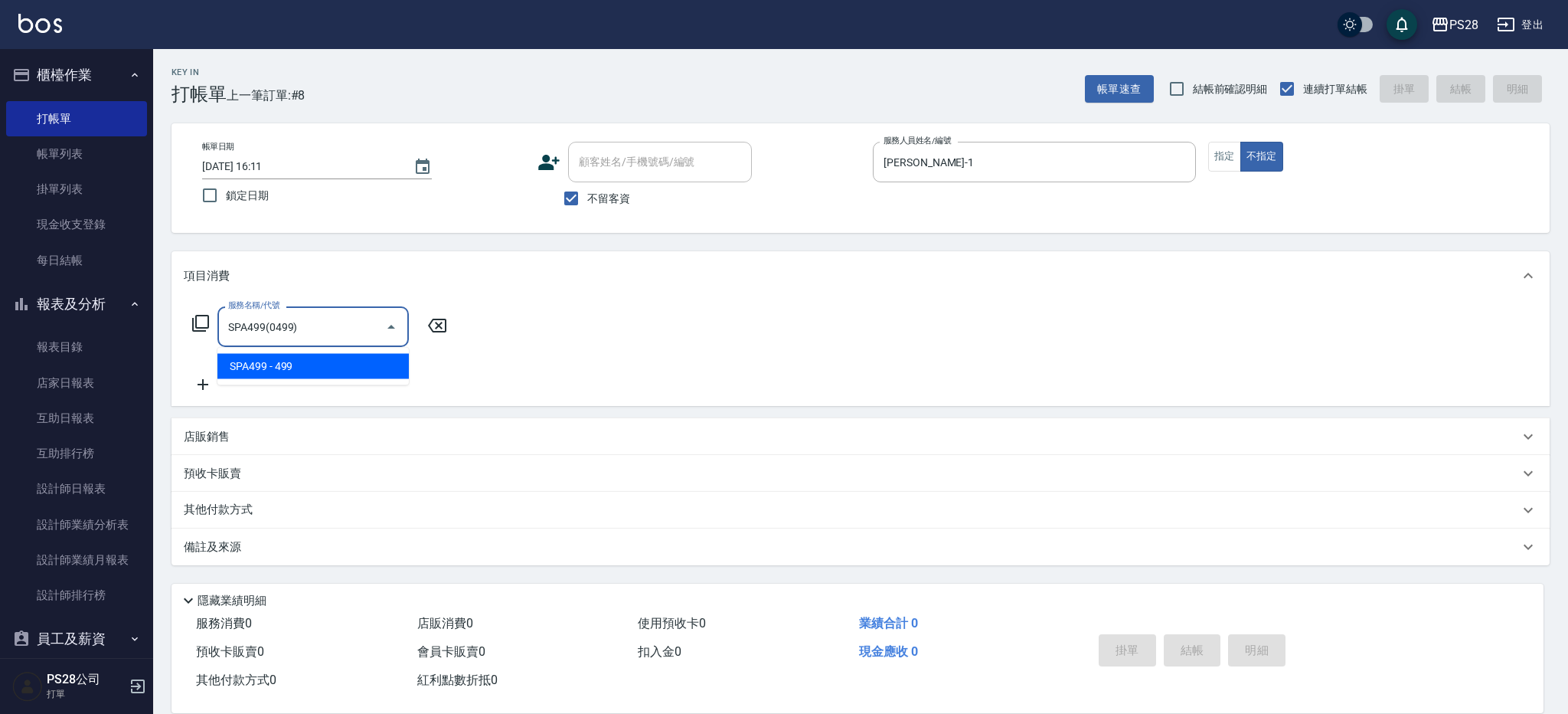
type input "SPA499(0499)"
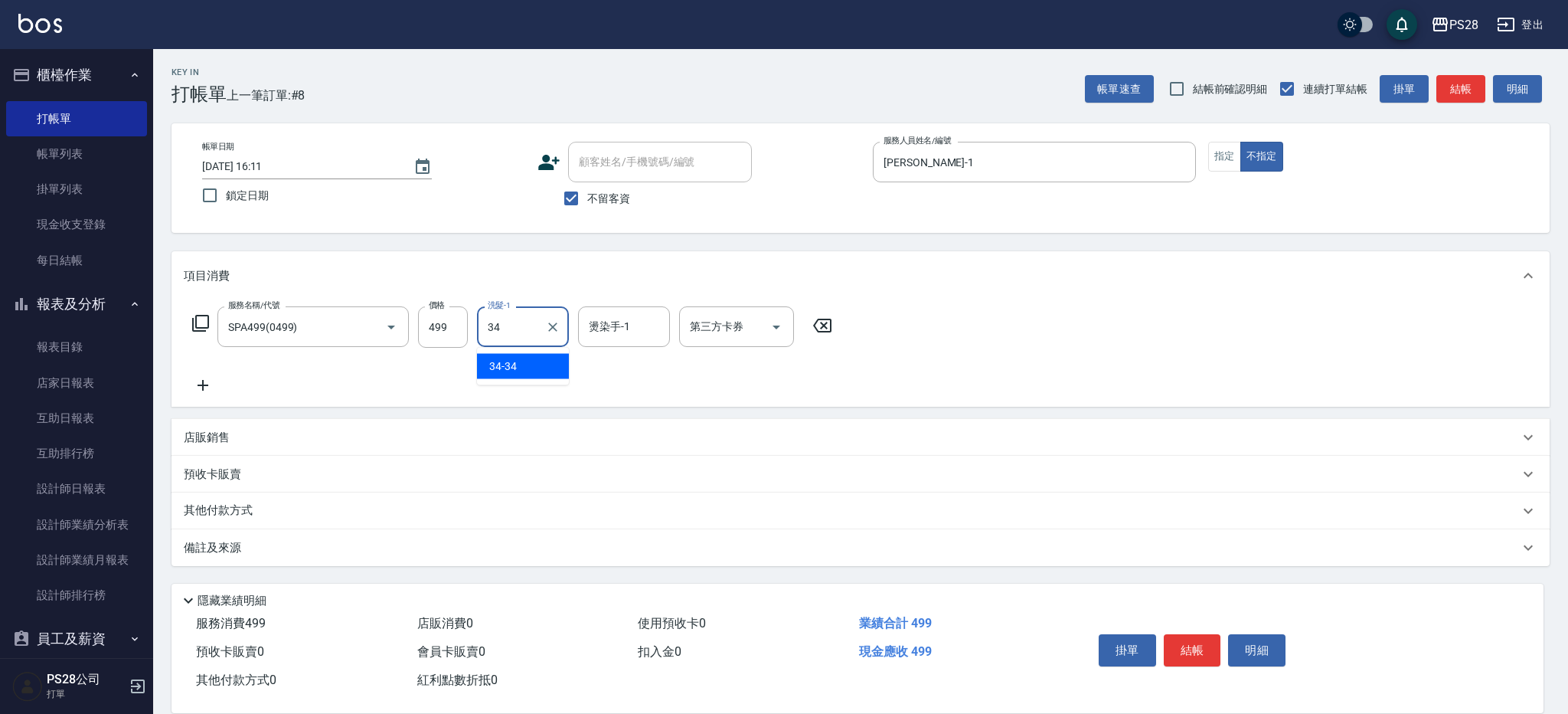
type input "34-34"
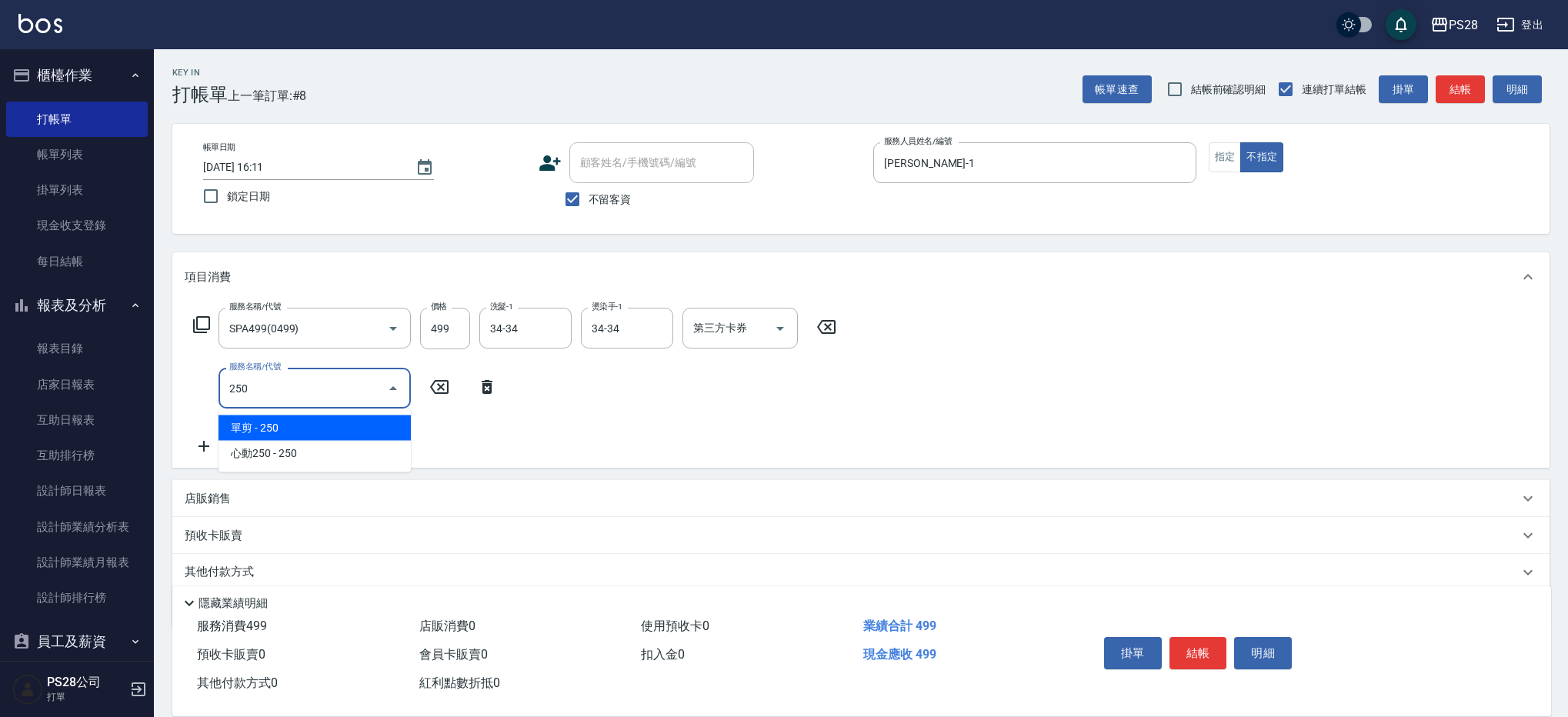
type input "單剪(250)"
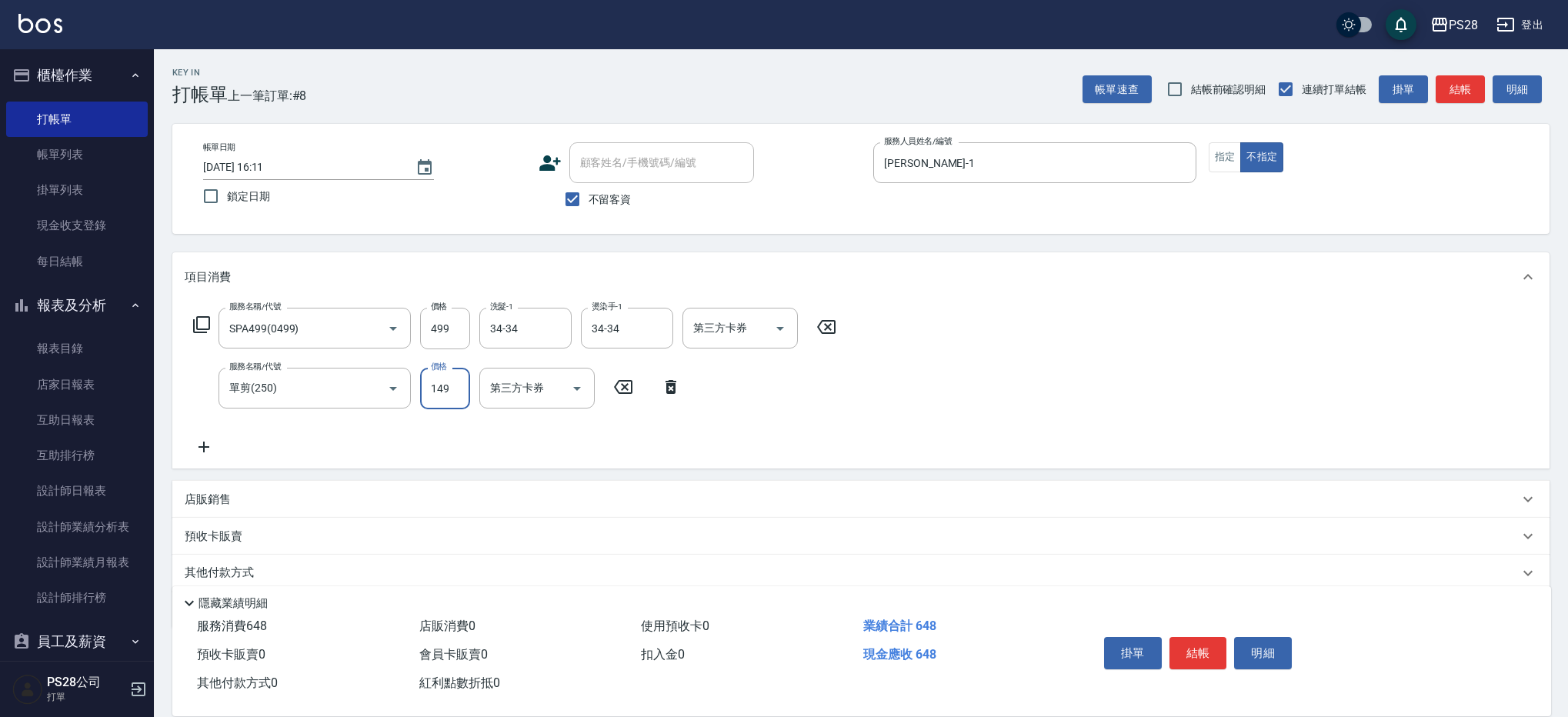
type input "149"
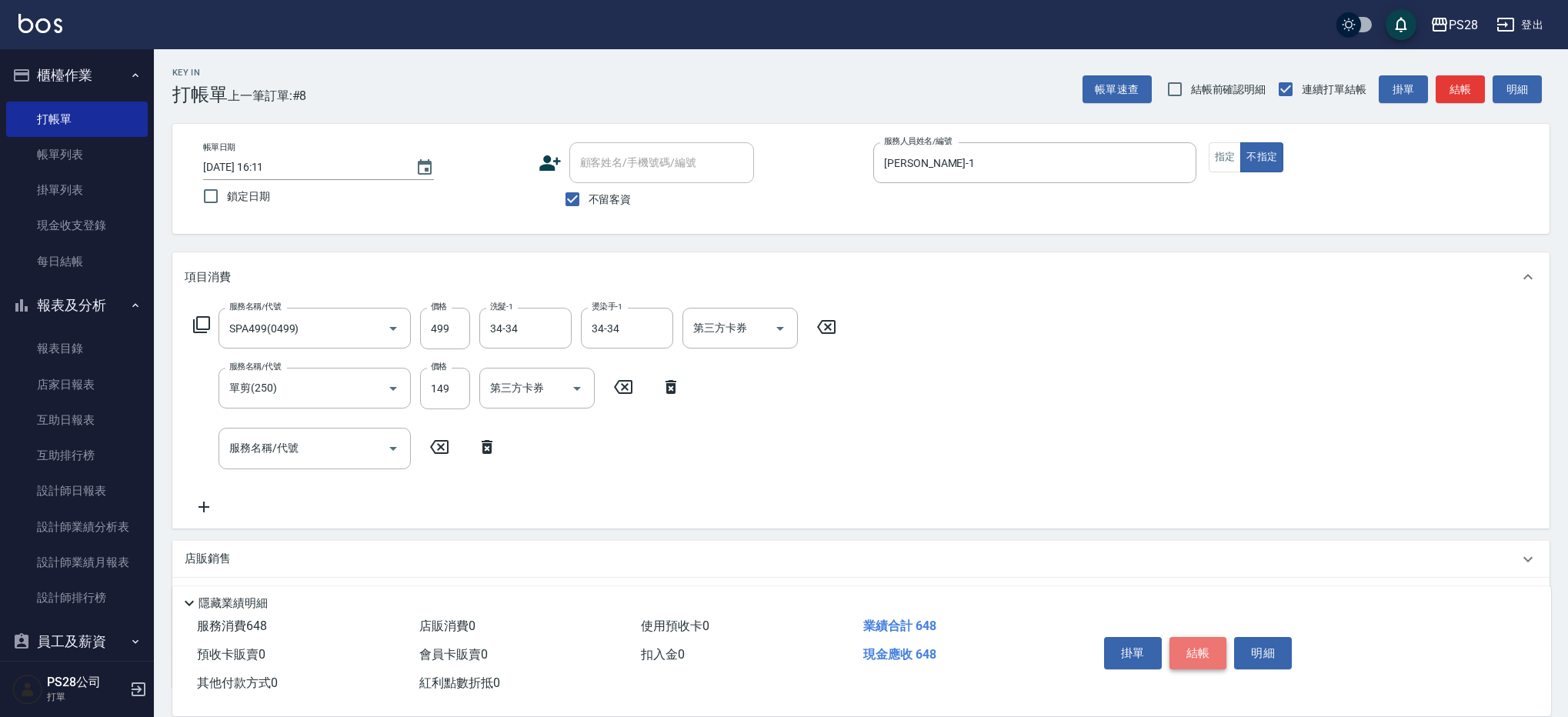
click at [1198, 649] on button "結帳" at bounding box center [1198, 653] width 57 height 32
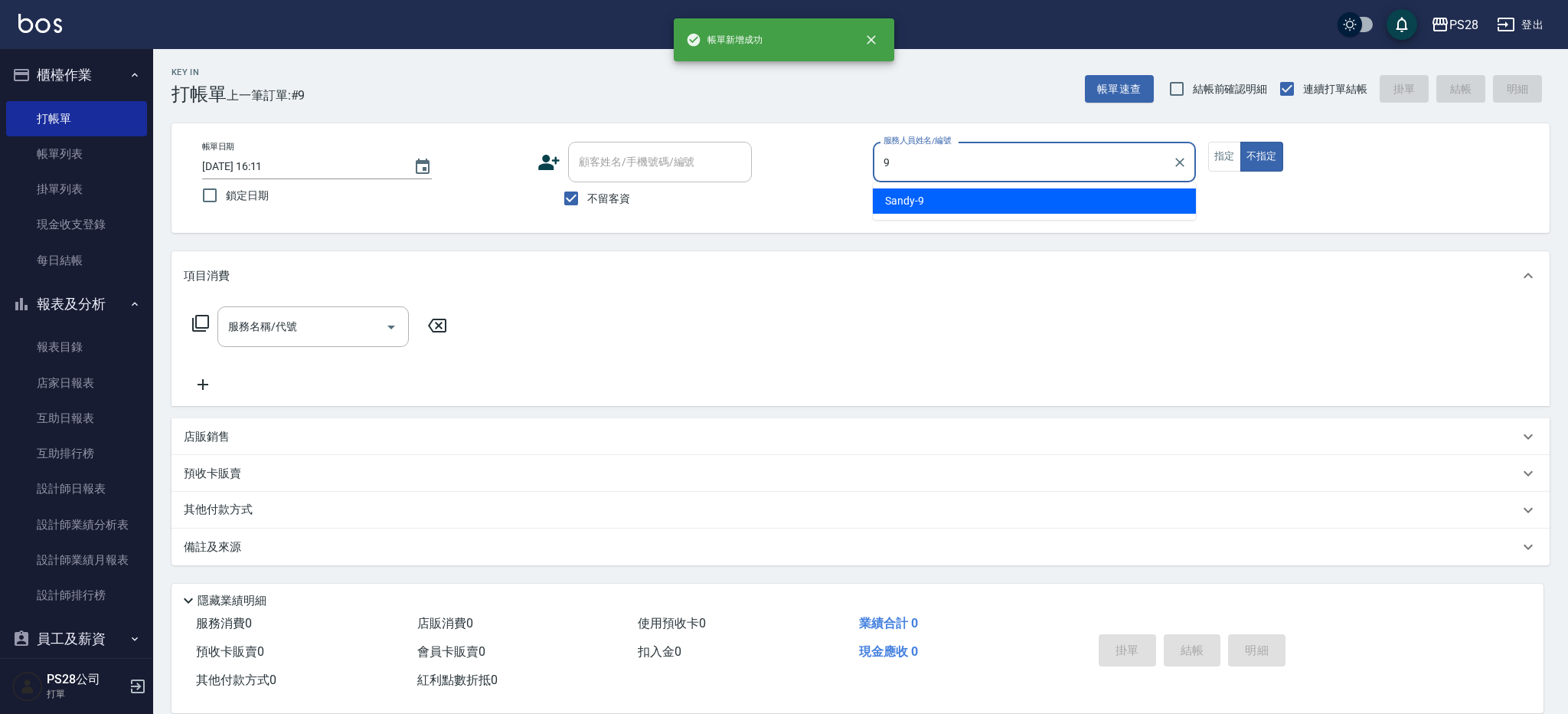
type input "Sandy-9"
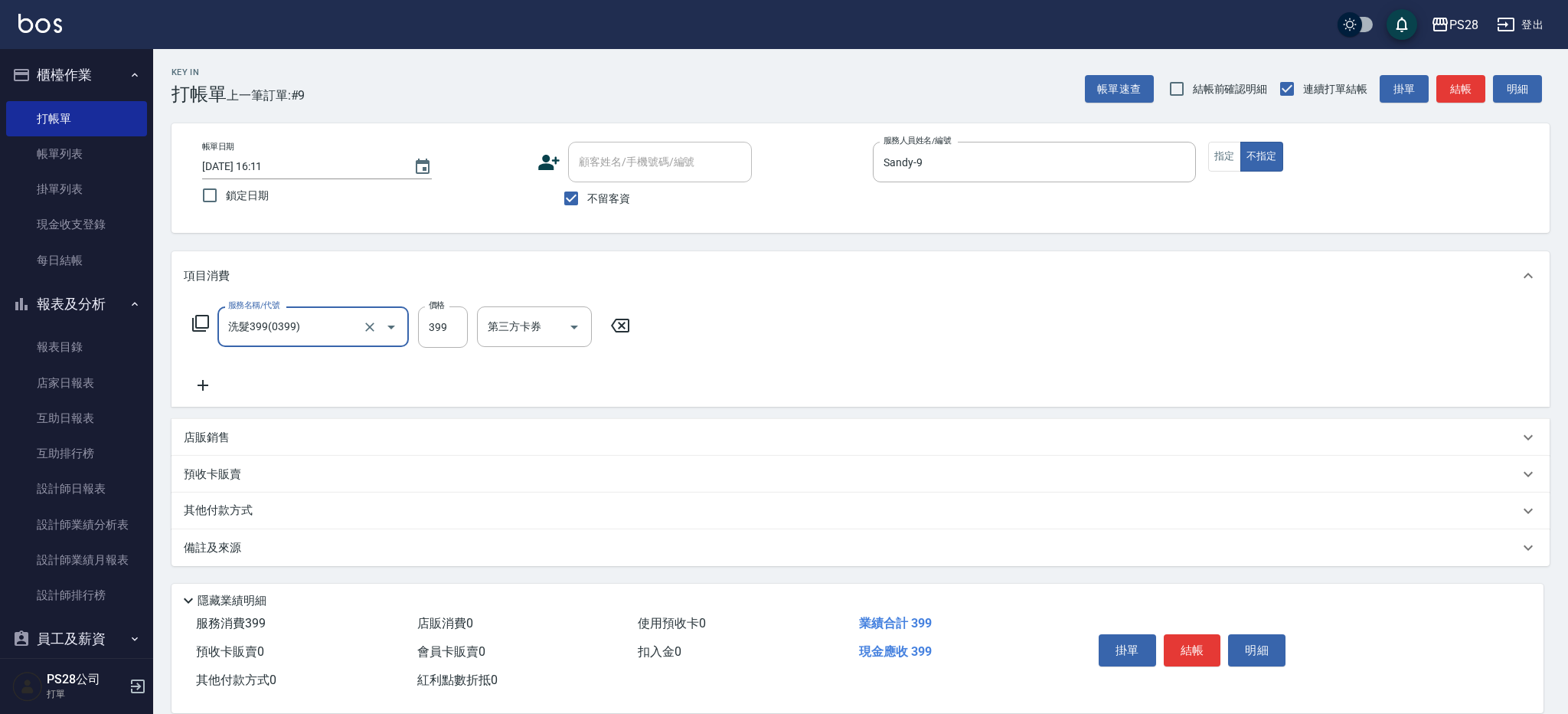
type input "洗髮399(0399)"
type input "34-34"
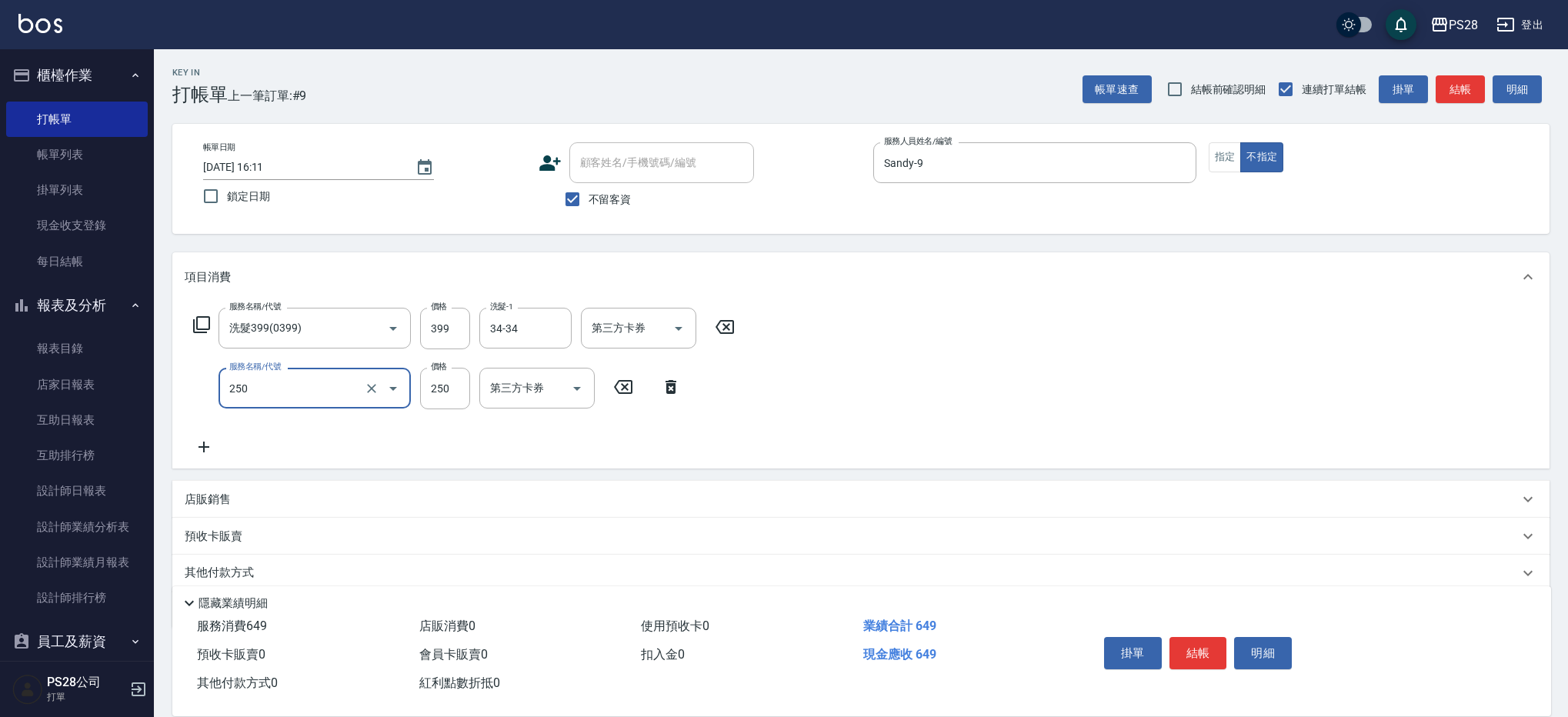
type input "單剪(250)"
type input "149"
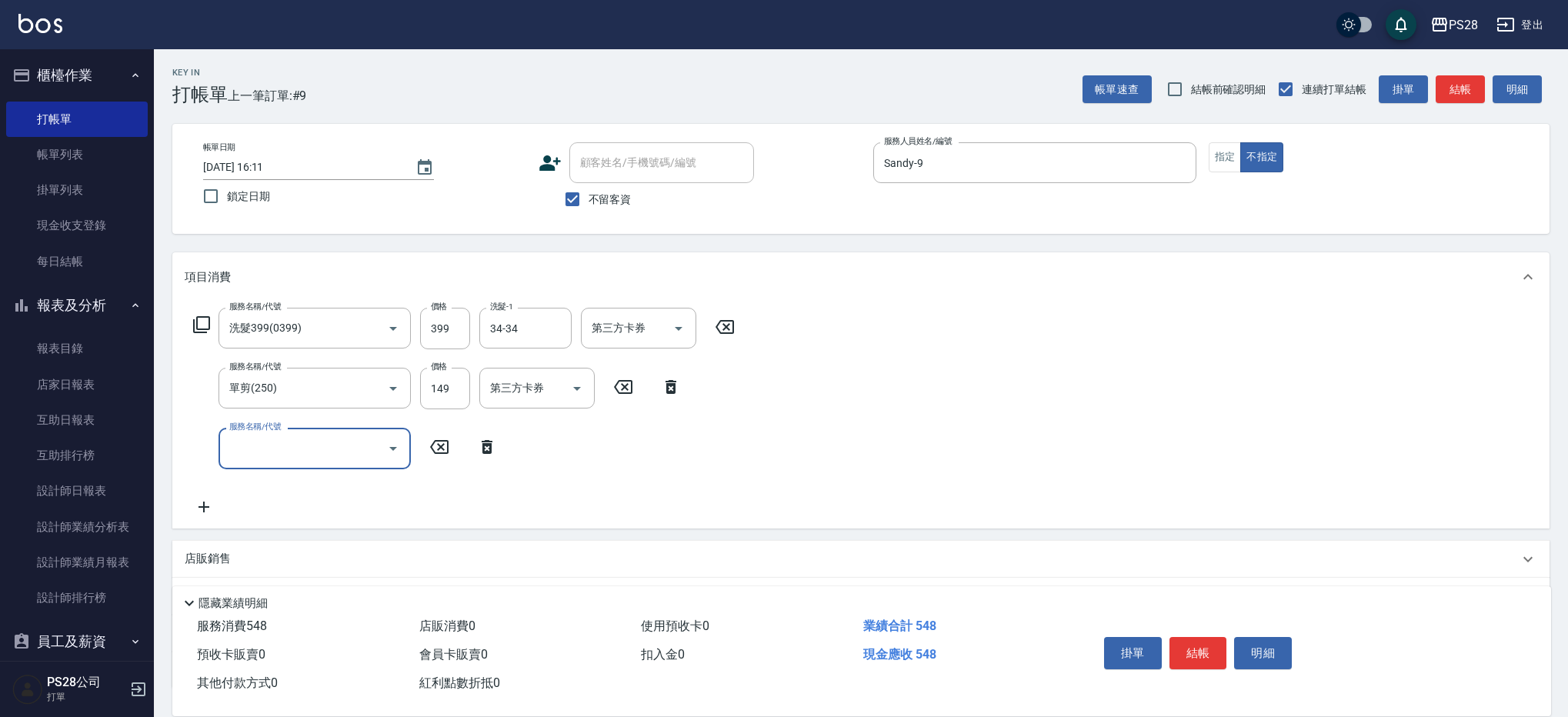
click at [1184, 644] on button "結帳" at bounding box center [1198, 653] width 57 height 32
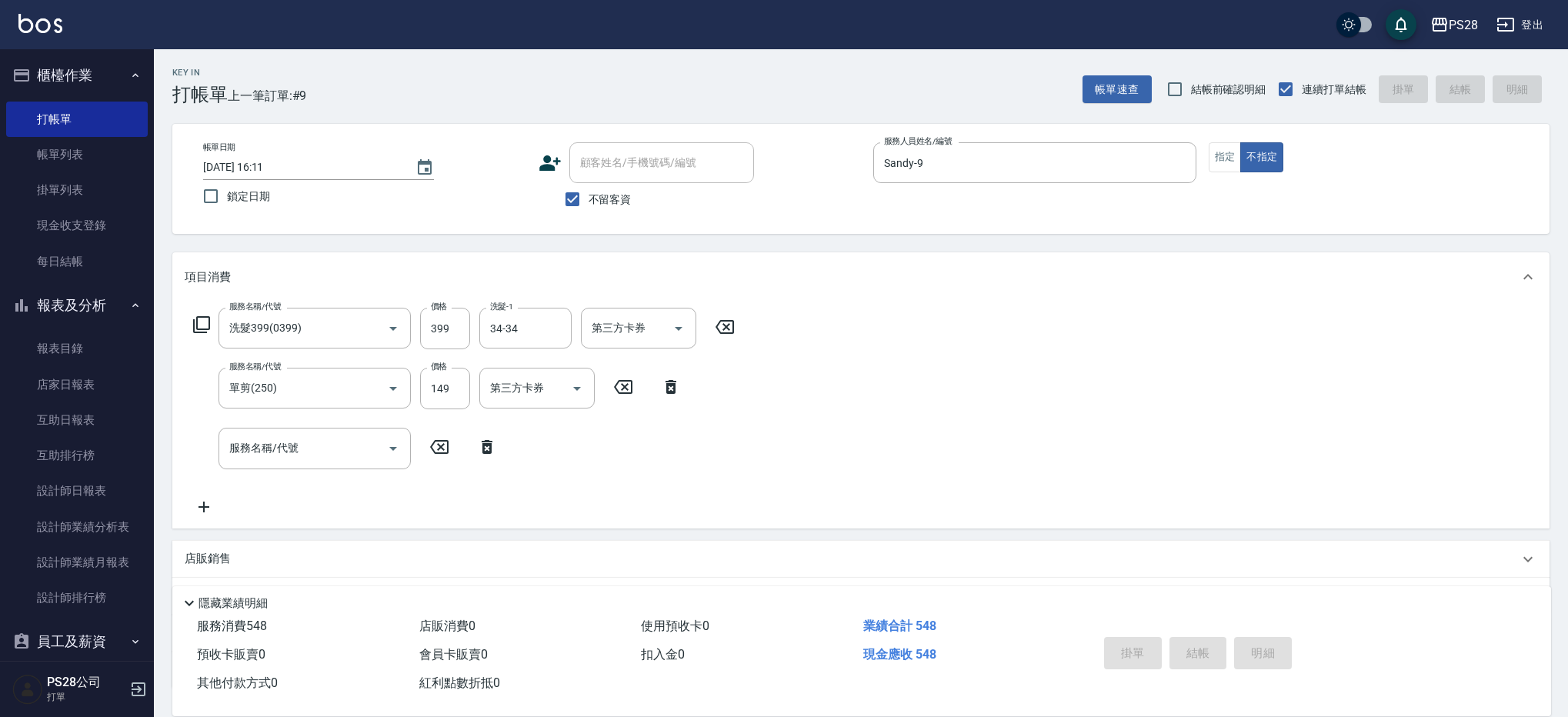
type input "[DATE] 16:12"
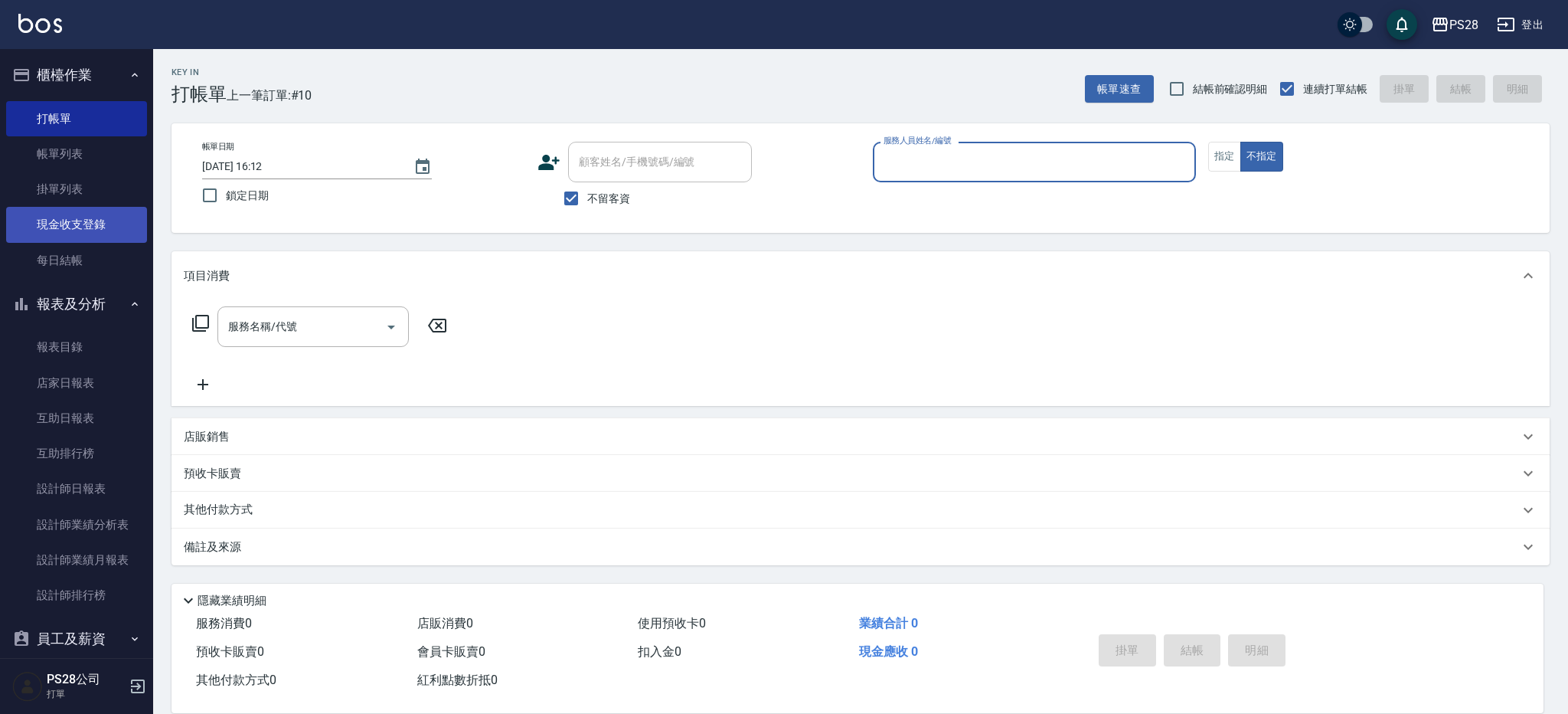
click at [97, 213] on link "現金收支登錄" at bounding box center [77, 224] width 141 height 35
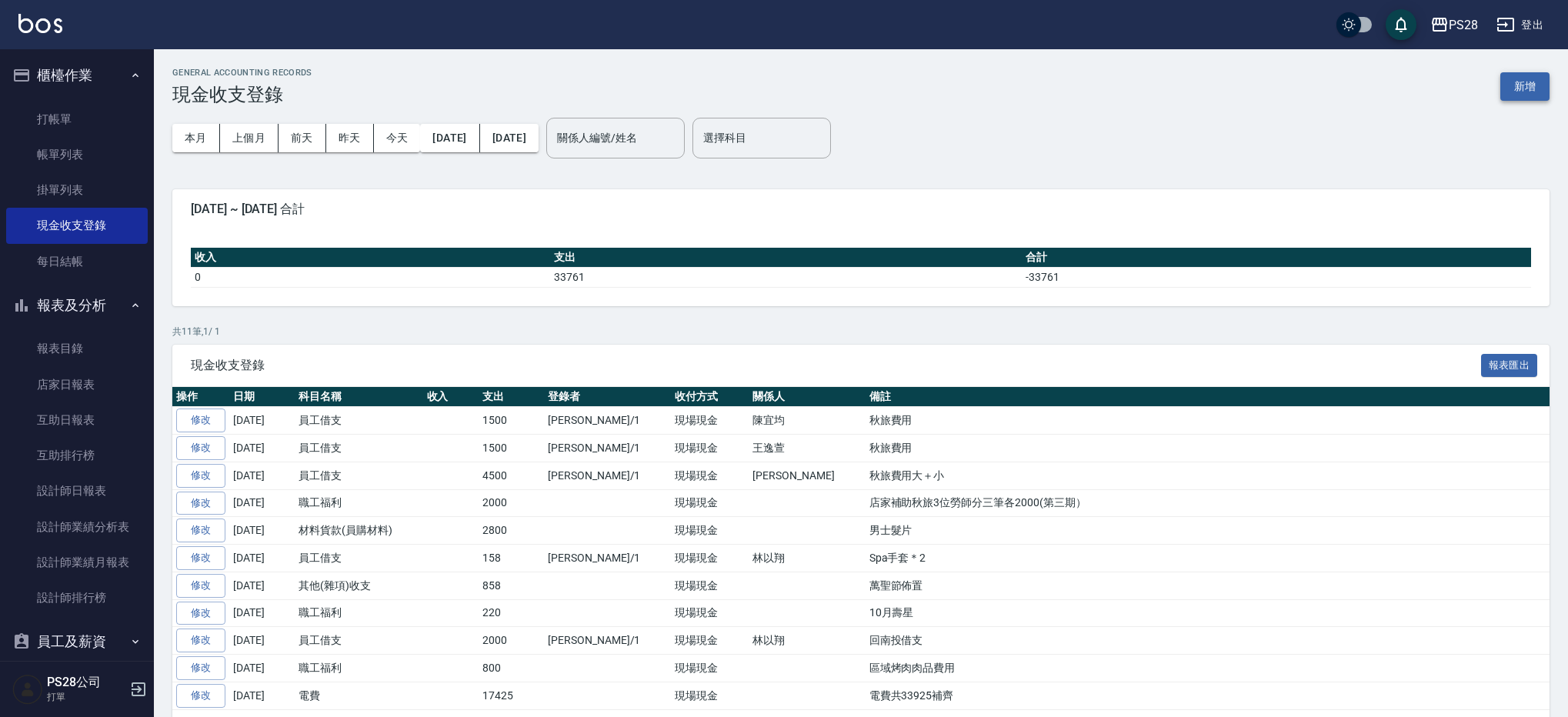
click at [1529, 83] on button "新增" at bounding box center [1524, 87] width 49 height 29
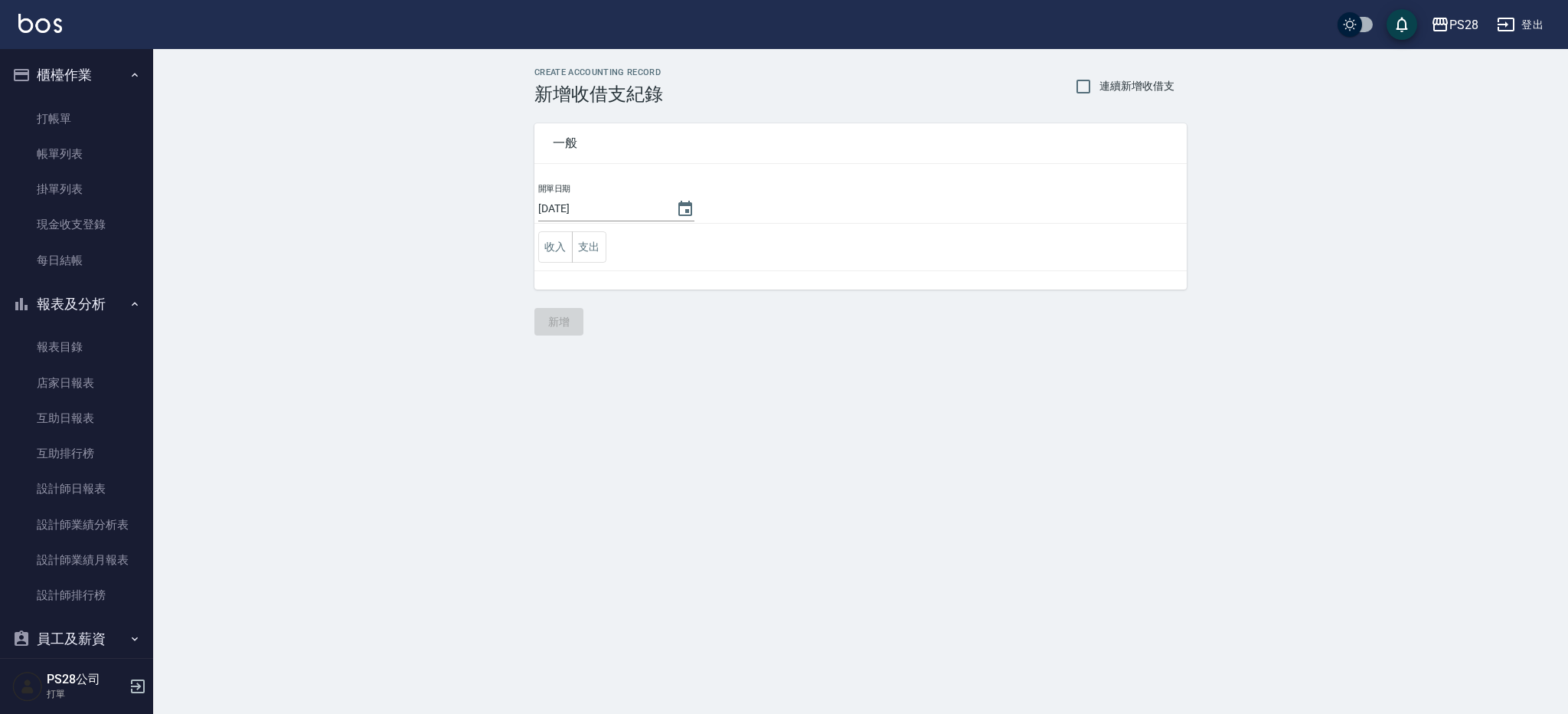
click at [607, 248] on td "收入 支出" at bounding box center [860, 247] width 652 height 47
click at [602, 248] on button "支出" at bounding box center [589, 246] width 35 height 31
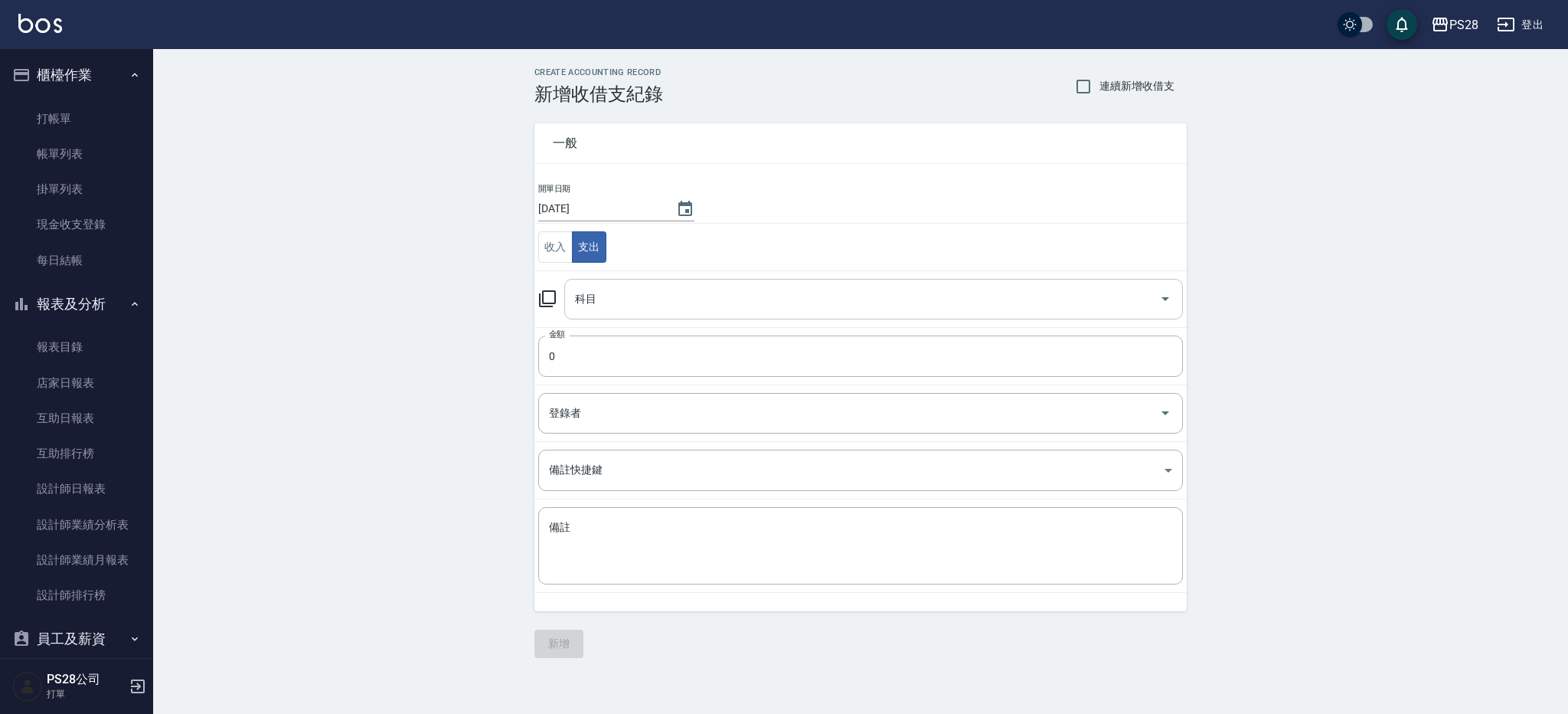
click at [605, 298] on input "科目" at bounding box center [862, 299] width 582 height 27
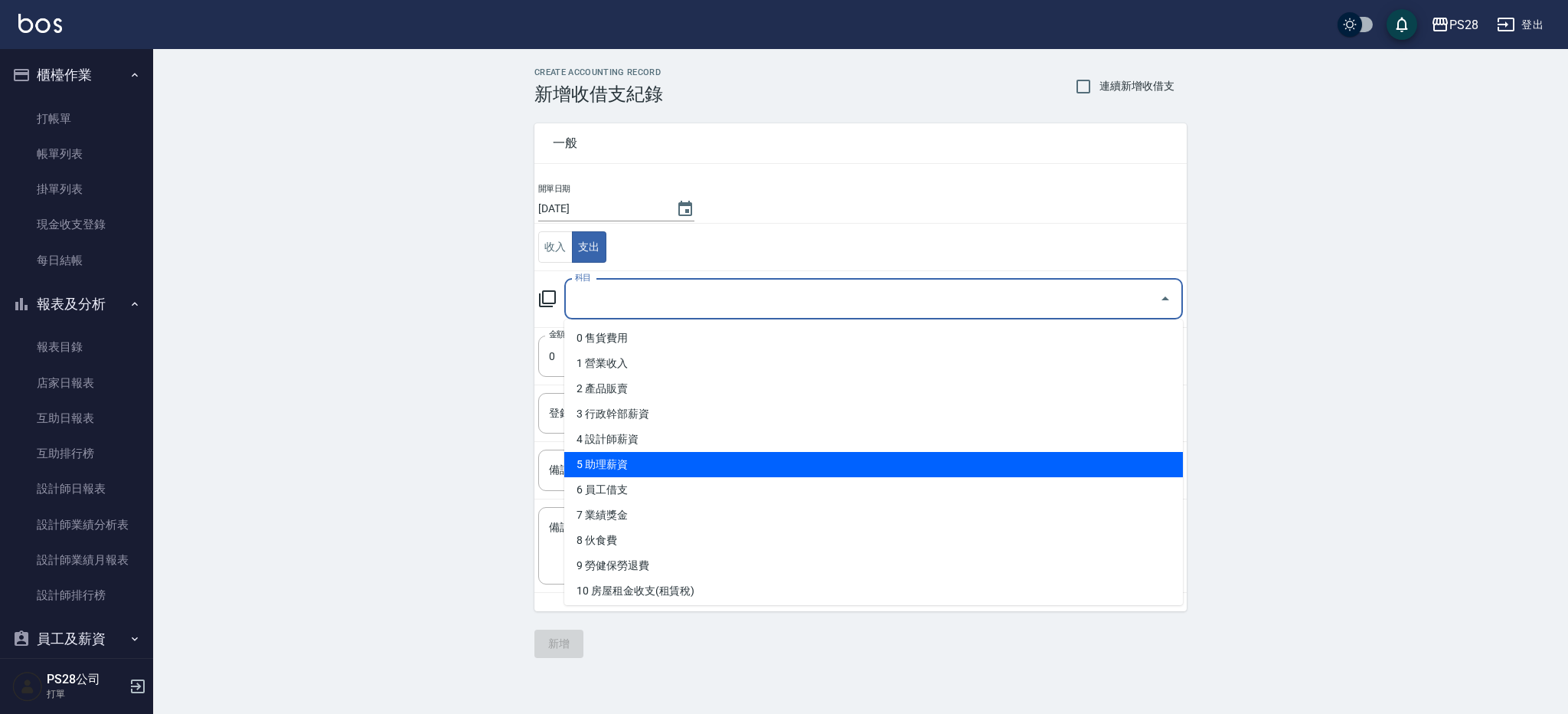
drag, startPoint x: 1365, startPoint y: 270, endPoint x: 1298, endPoint y: 258, distance: 68.1
click at [1363, 269] on div "CREATE ACCOUNTING RECORD 新增收借支紀錄 連續新增收借支 一般 開單日期 [DATE] 收入 支出 科目 科目 金額 0 金額 登錄者…" at bounding box center [861, 362] width 1415 height 627
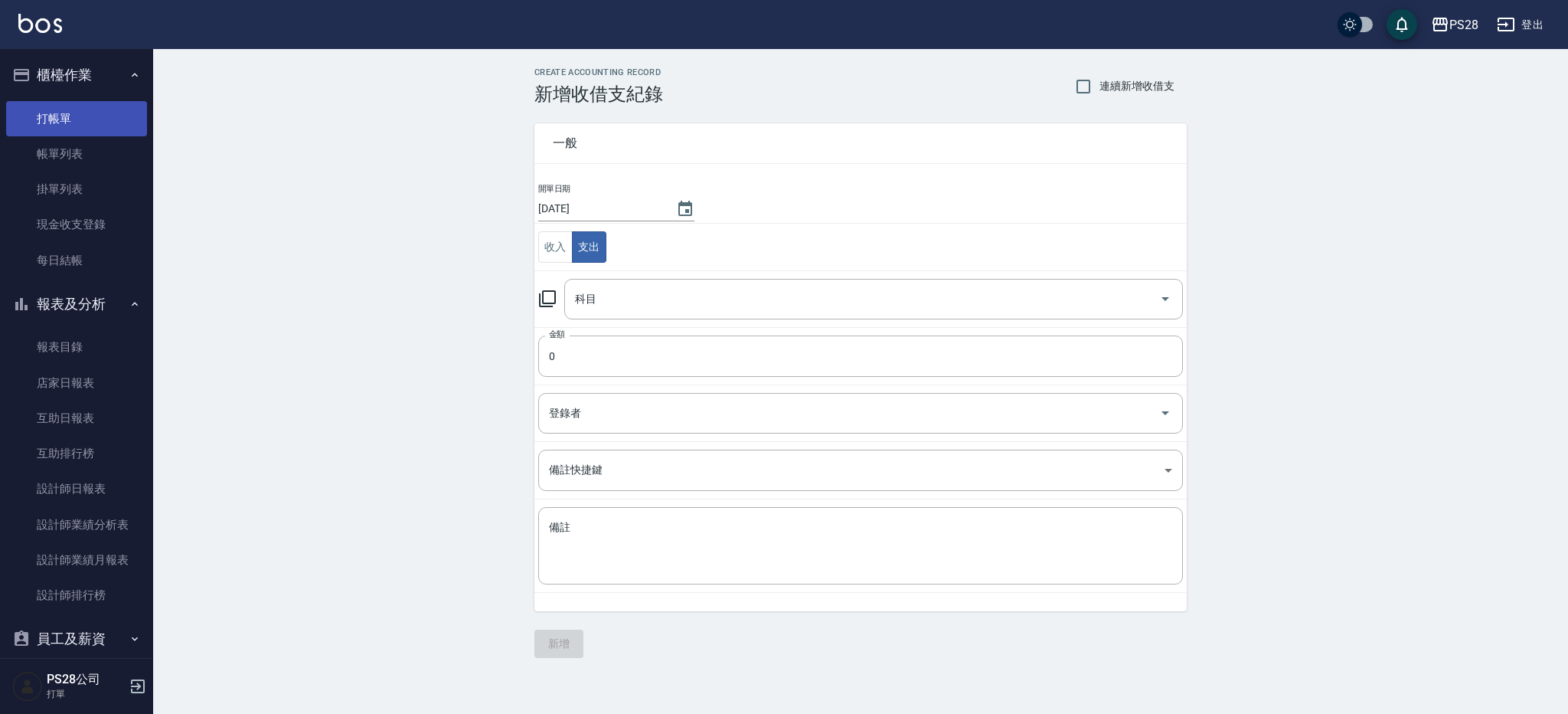
click at [55, 127] on link "打帳單" at bounding box center [77, 118] width 141 height 35
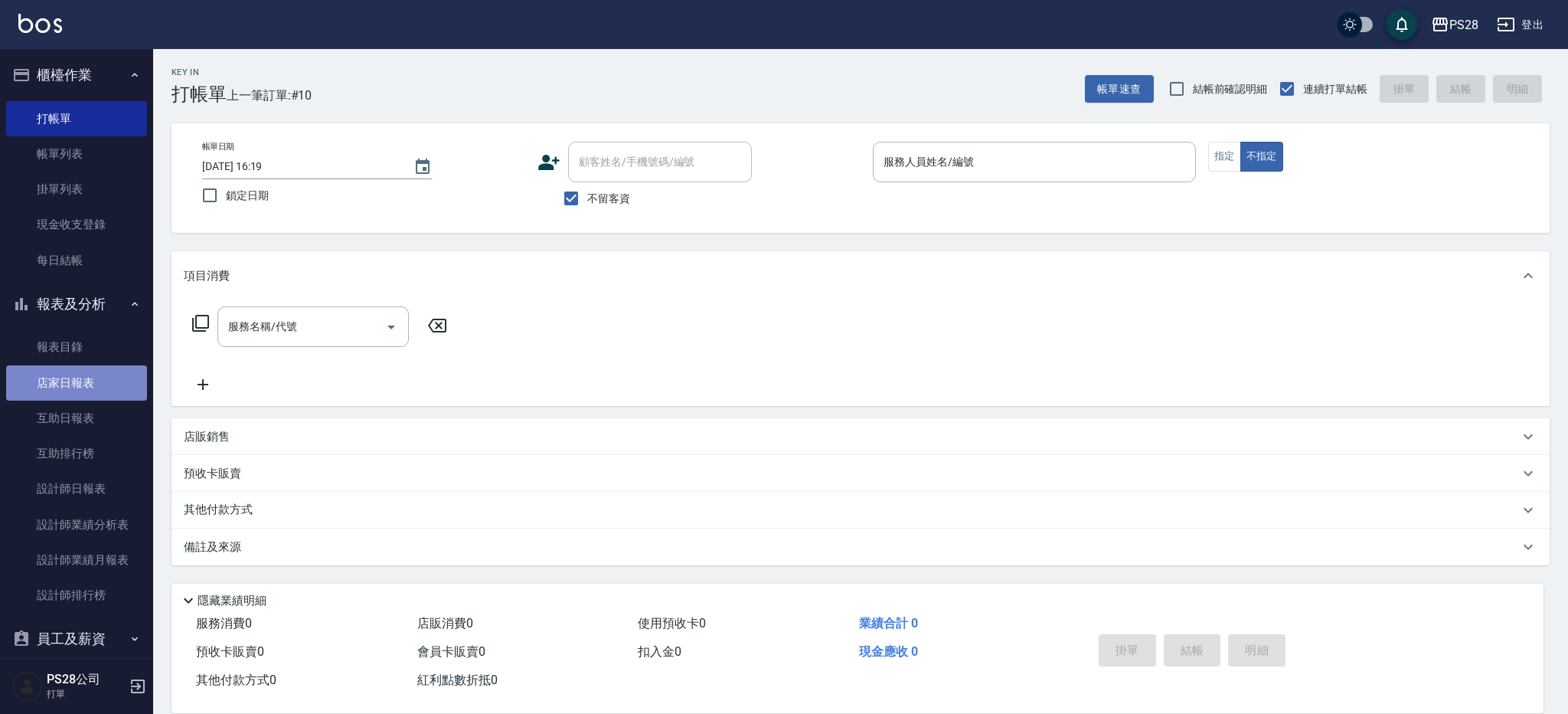
click at [108, 370] on link "店家日報表" at bounding box center [77, 382] width 141 height 35
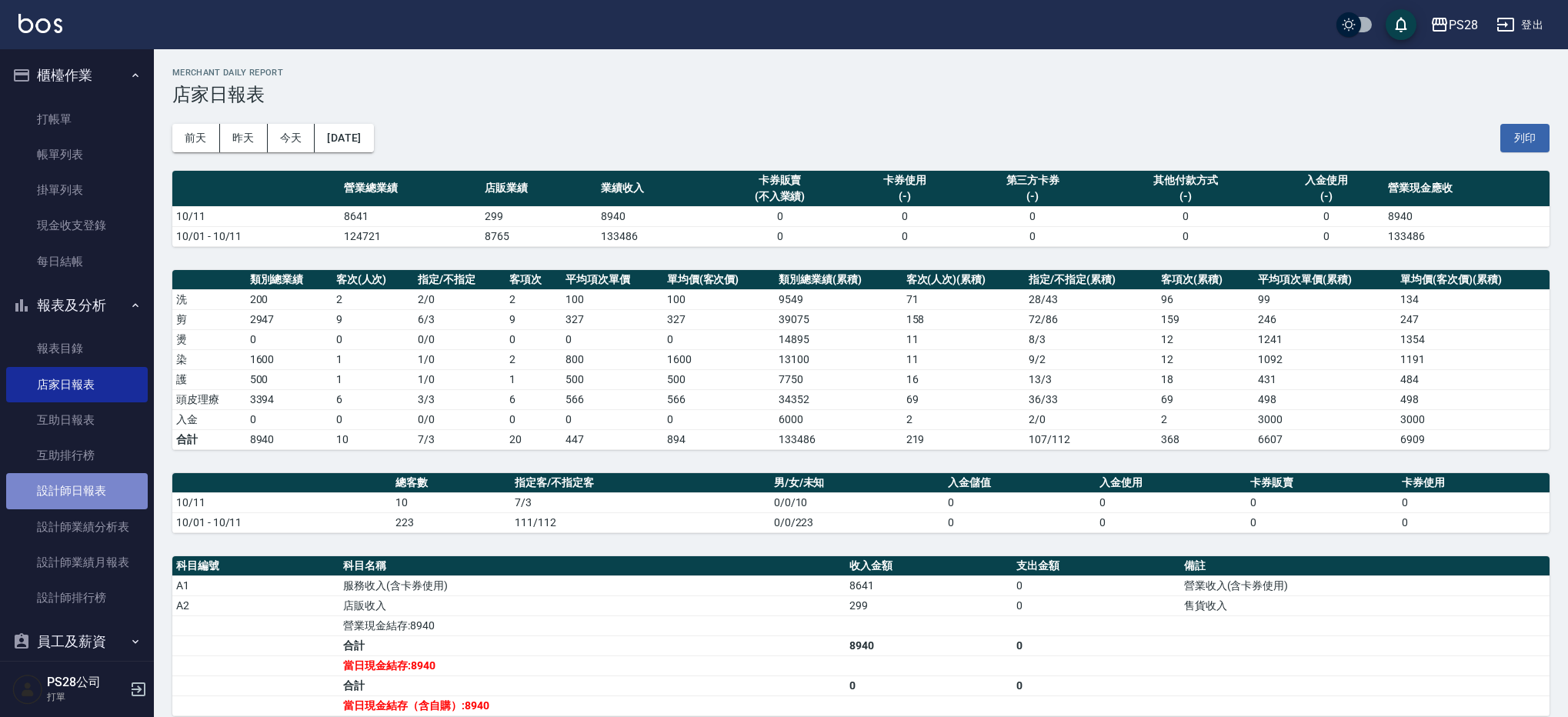
click at [112, 487] on link "設計師日報表" at bounding box center [77, 490] width 142 height 35
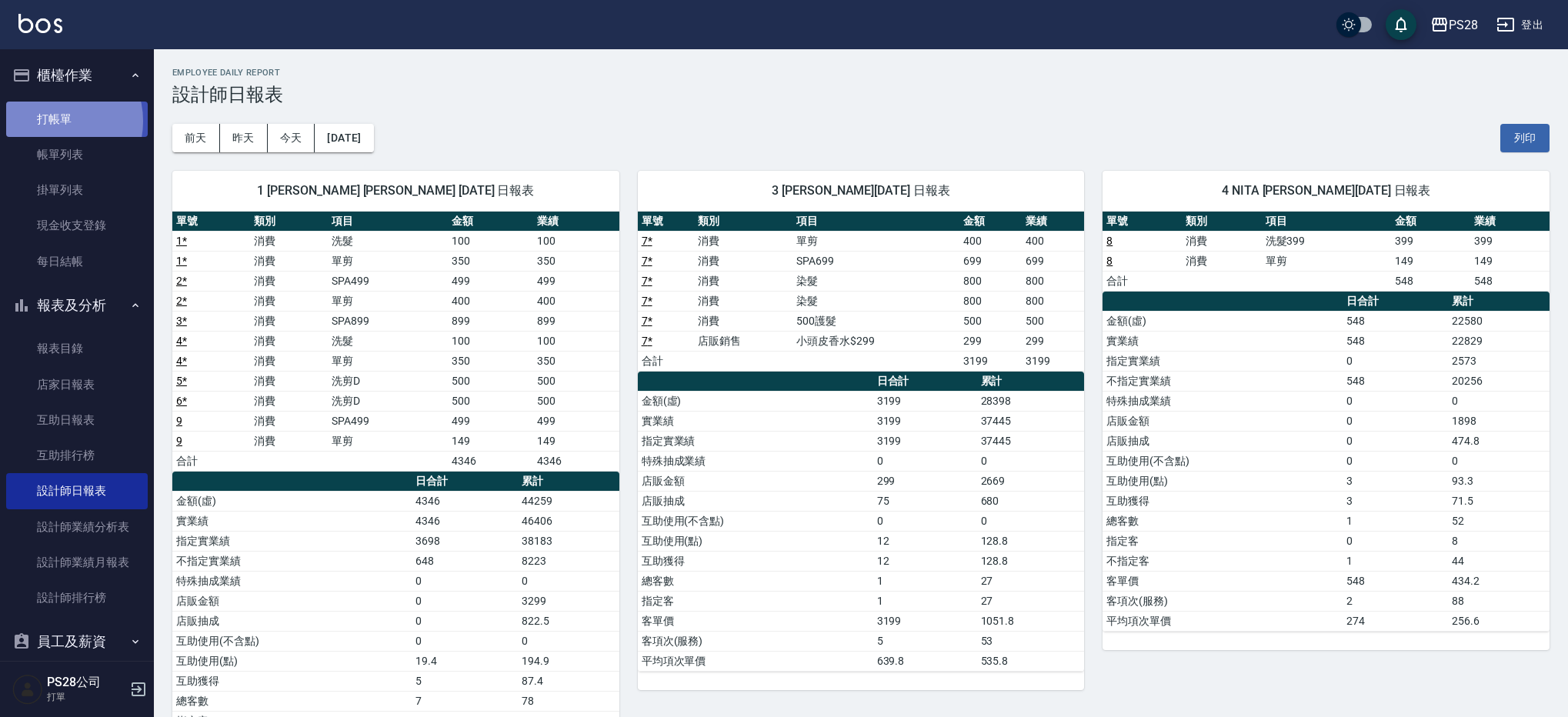
click at [55, 120] on link "打帳單" at bounding box center [77, 118] width 142 height 35
